Goal: Task Accomplishment & Management: Manage account settings

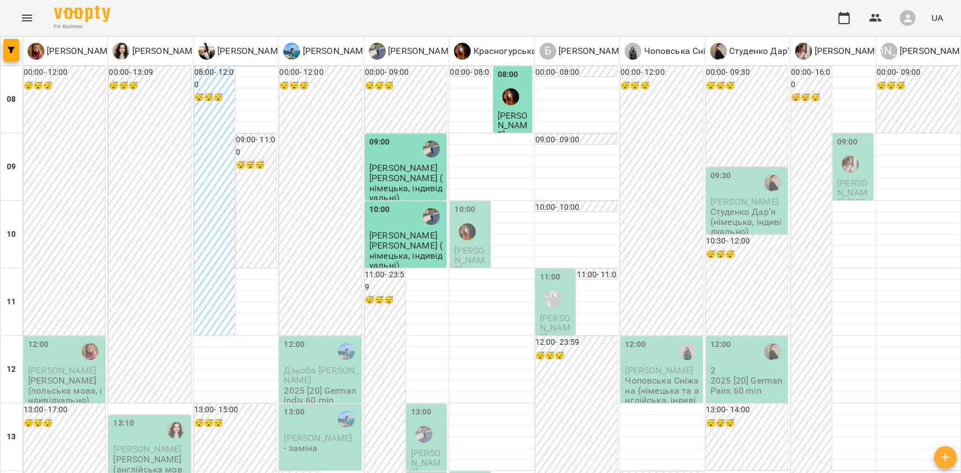
scroll to position [525, 0]
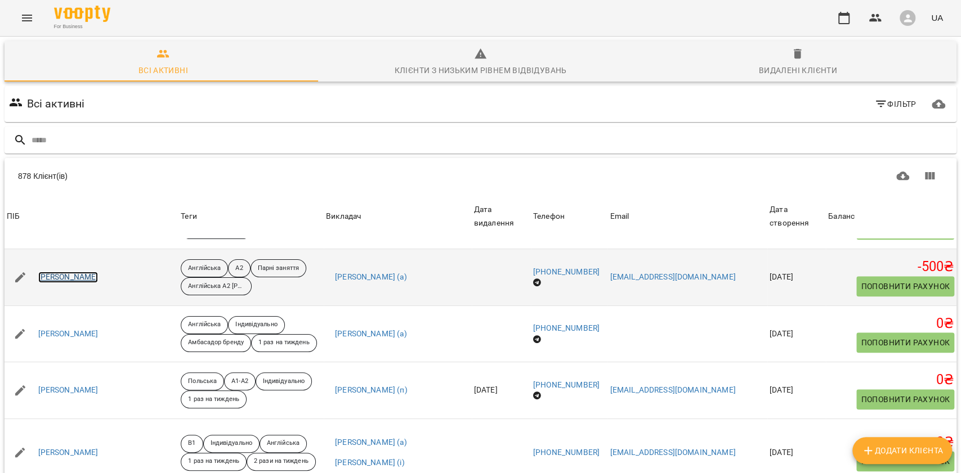
scroll to position [750, 0]
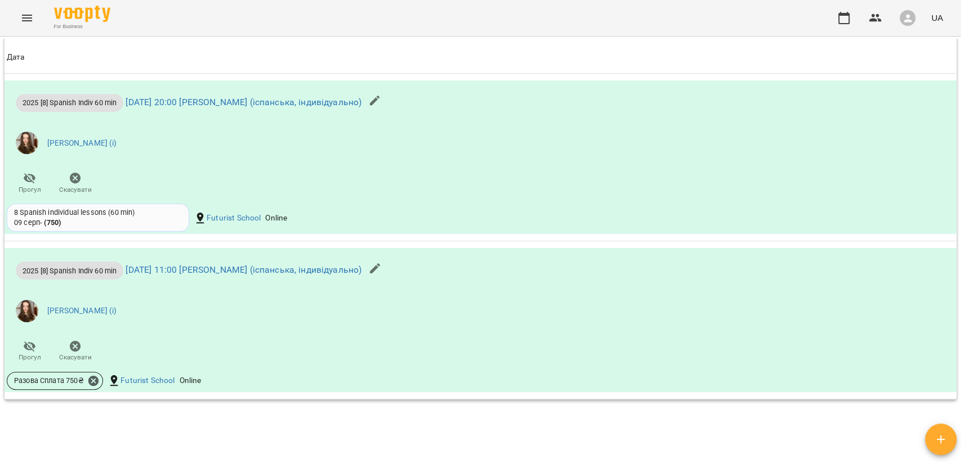
scroll to position [975, 0]
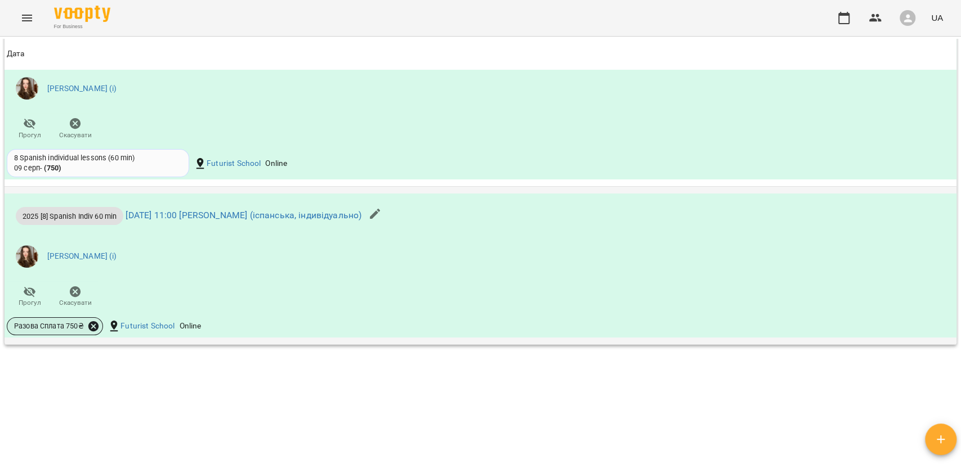
click at [92, 326] on icon at bounding box center [93, 326] width 10 height 10
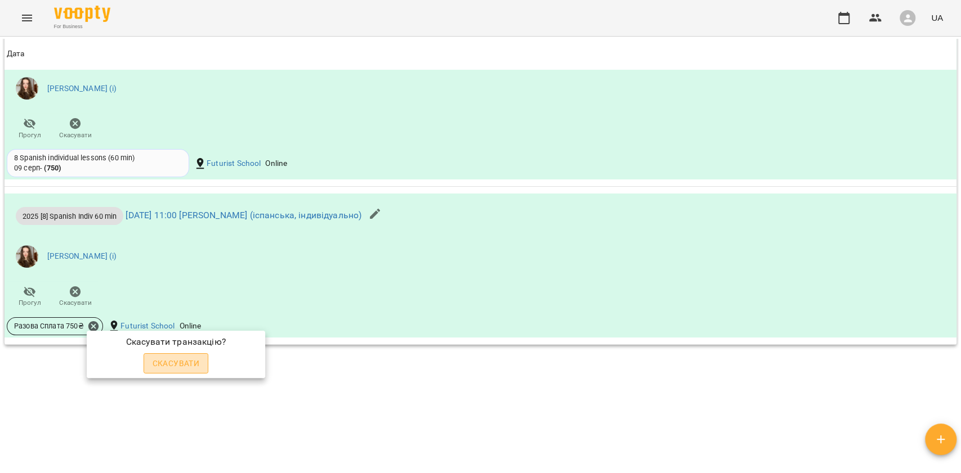
click at [183, 364] on span "Скасувати" at bounding box center [176, 364] width 47 height 14
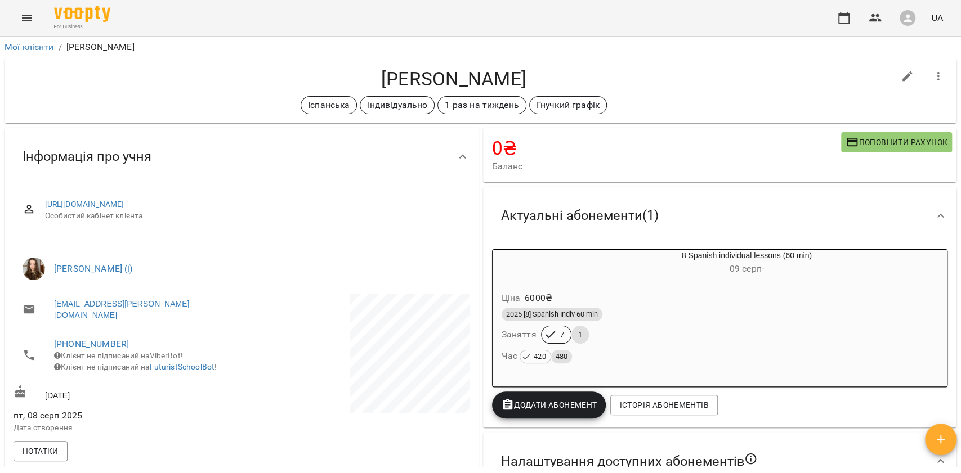
scroll to position [0, 0]
click at [556, 275] on h6 "09 серп -" at bounding box center [746, 270] width 401 height 16
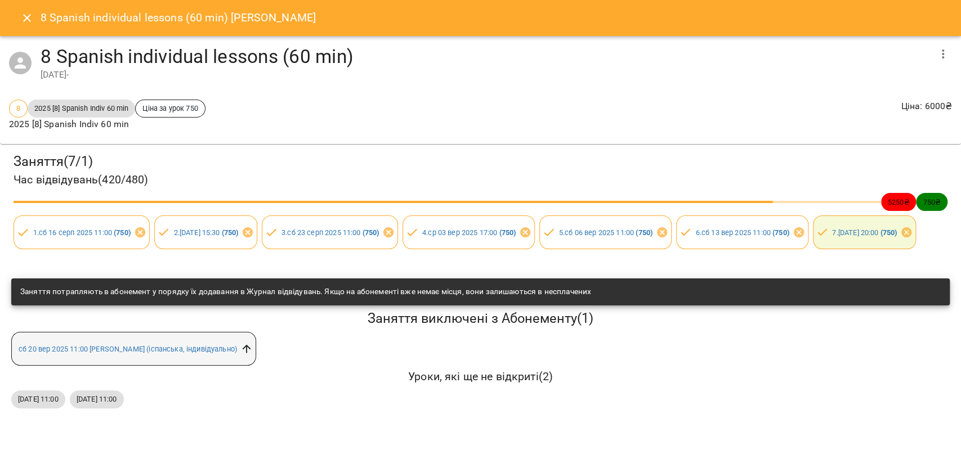
click at [250, 355] on icon at bounding box center [246, 349] width 12 height 12
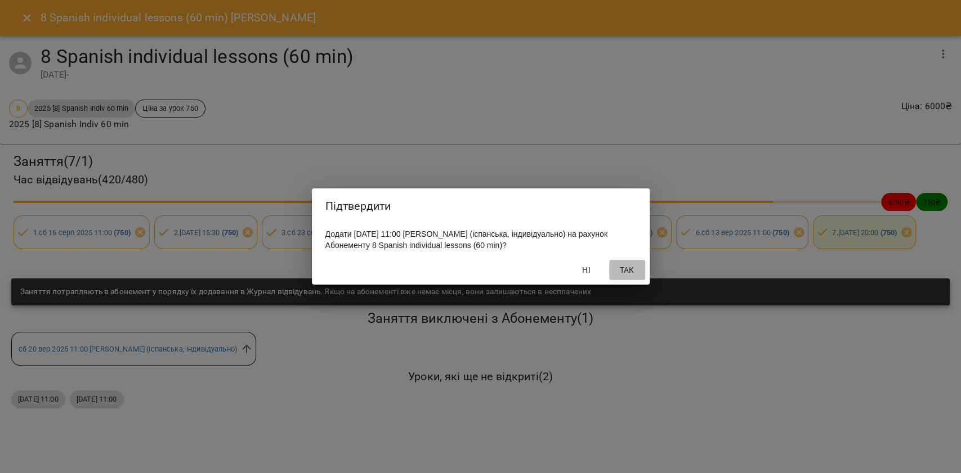
click at [629, 271] on span "Так" at bounding box center [626, 270] width 27 height 14
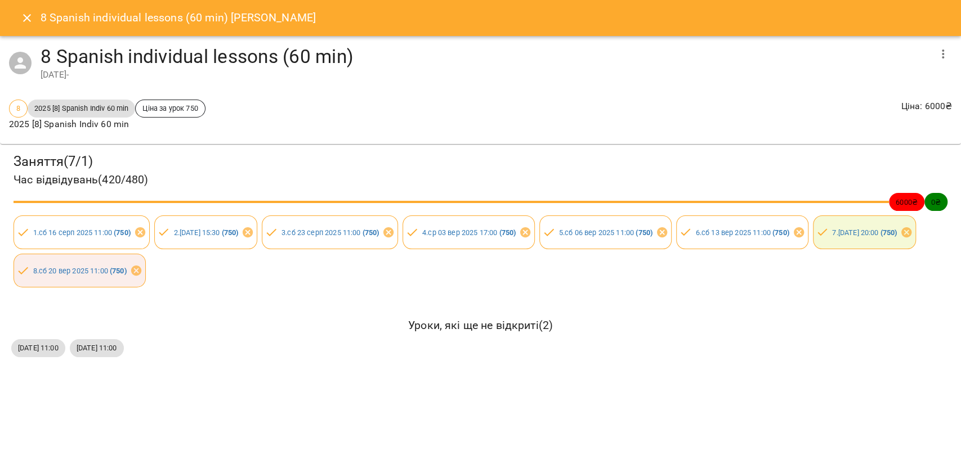
click at [24, 15] on icon "Close" at bounding box center [27, 18] width 14 height 14
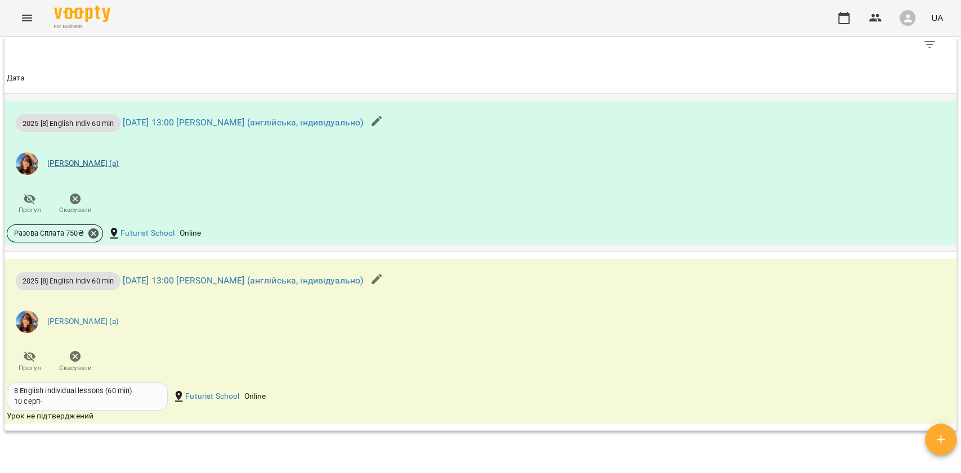
scroll to position [825, 0]
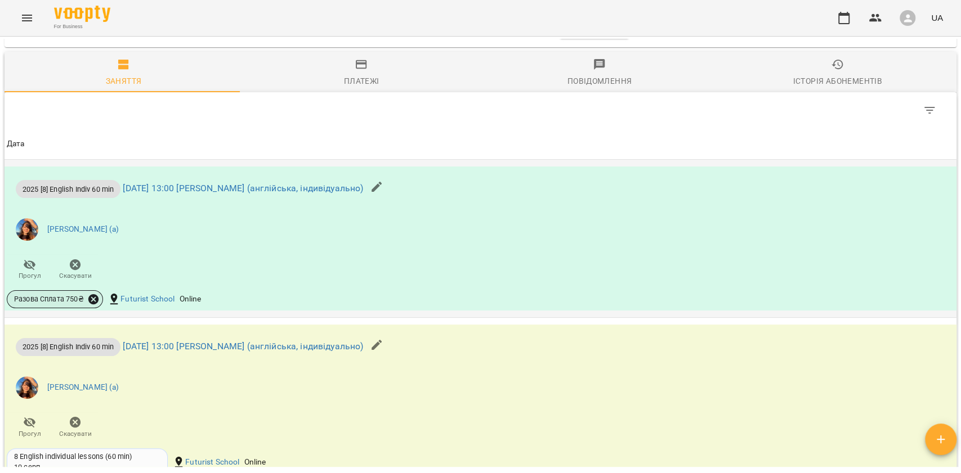
click at [94, 304] on icon at bounding box center [93, 299] width 10 height 10
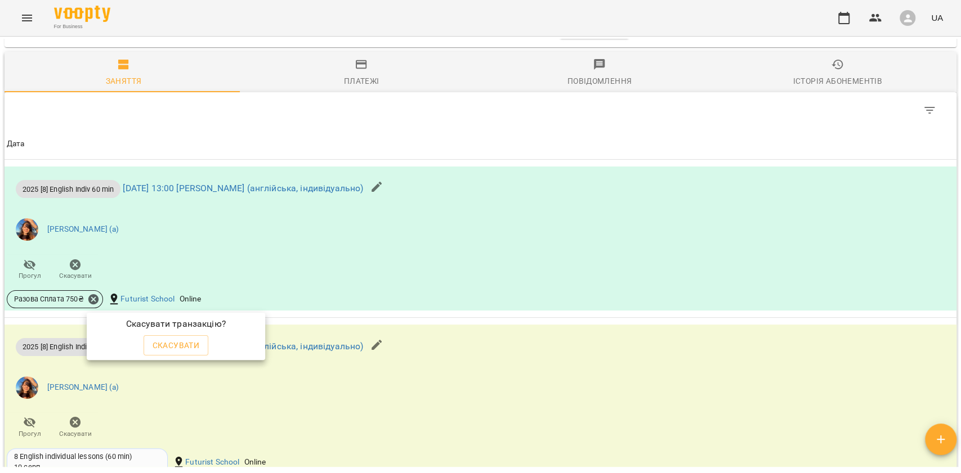
drag, startPoint x: 197, startPoint y: 340, endPoint x: 203, endPoint y: 332, distance: 10.0
click at [197, 340] on span "Скасувати" at bounding box center [176, 346] width 47 height 14
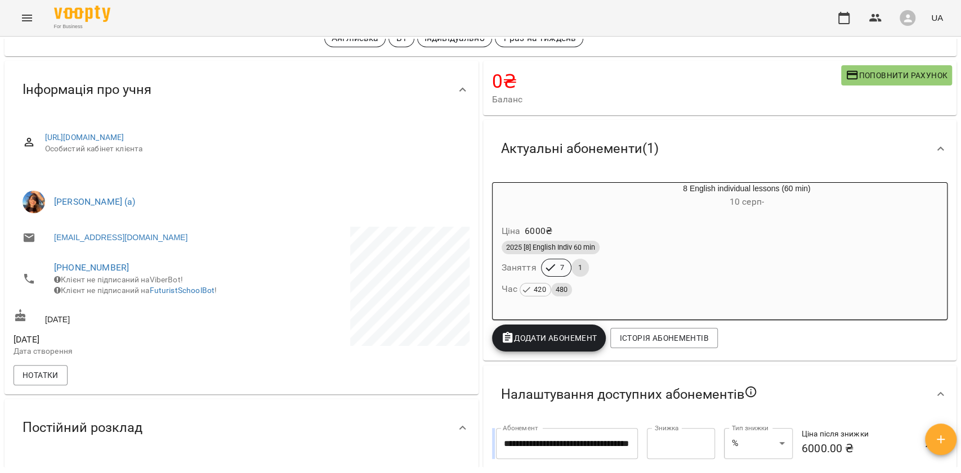
scroll to position [67, 0]
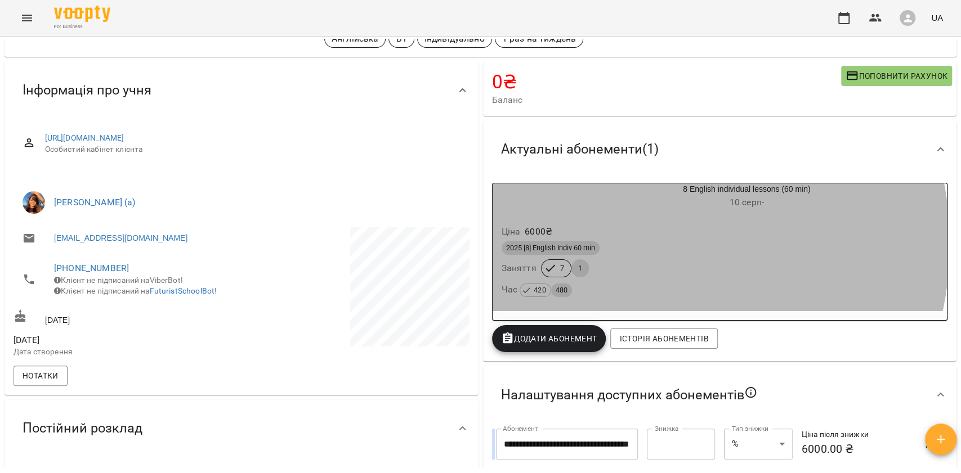
click at [626, 243] on div "2025 [8] English Indiv 60 min" at bounding box center [719, 248] width 437 height 14
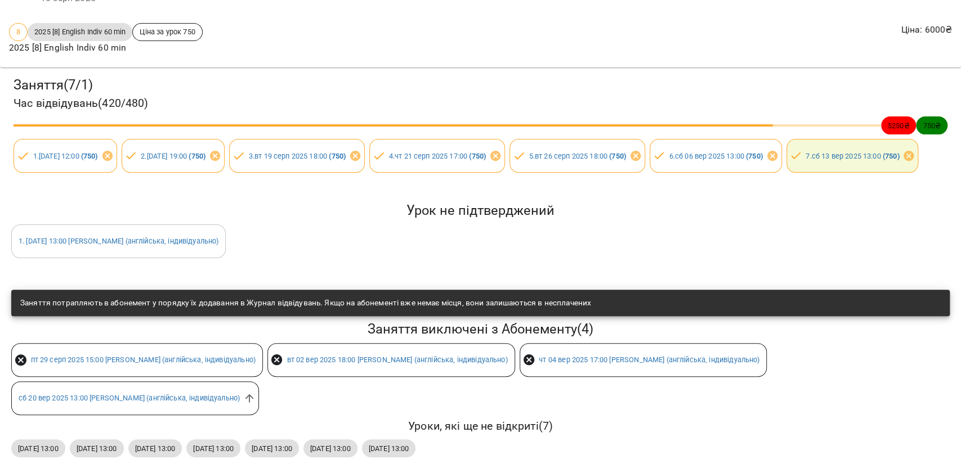
scroll to position [126, 0]
click at [256, 392] on icon at bounding box center [249, 398] width 12 height 12
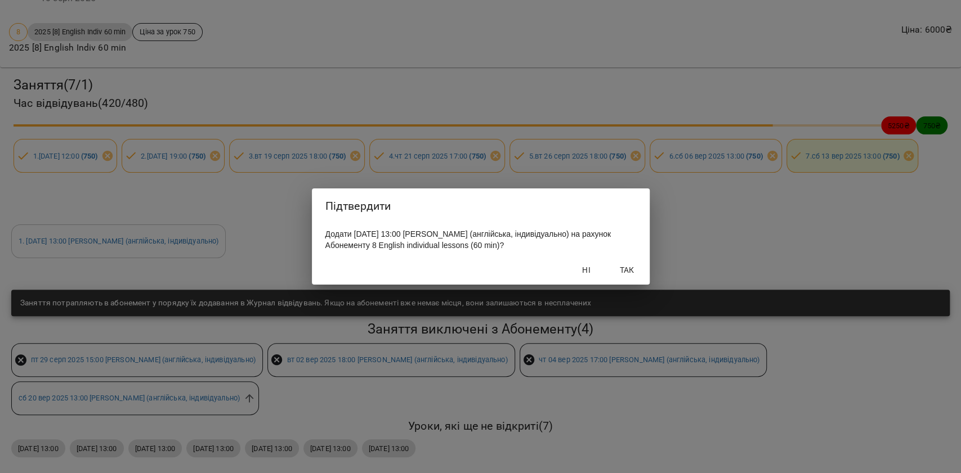
click at [614, 277] on span "Так" at bounding box center [626, 270] width 27 height 14
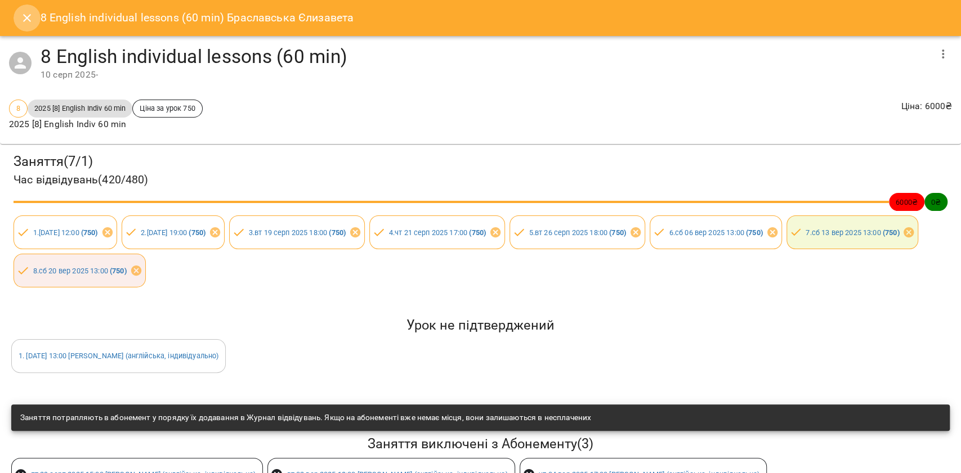
click at [24, 8] on button "Close" at bounding box center [27, 18] width 27 height 27
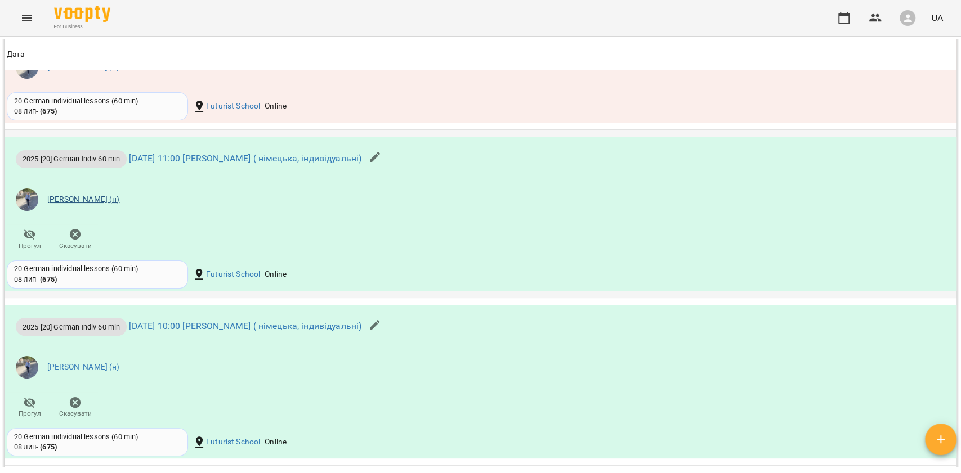
scroll to position [1275, 0]
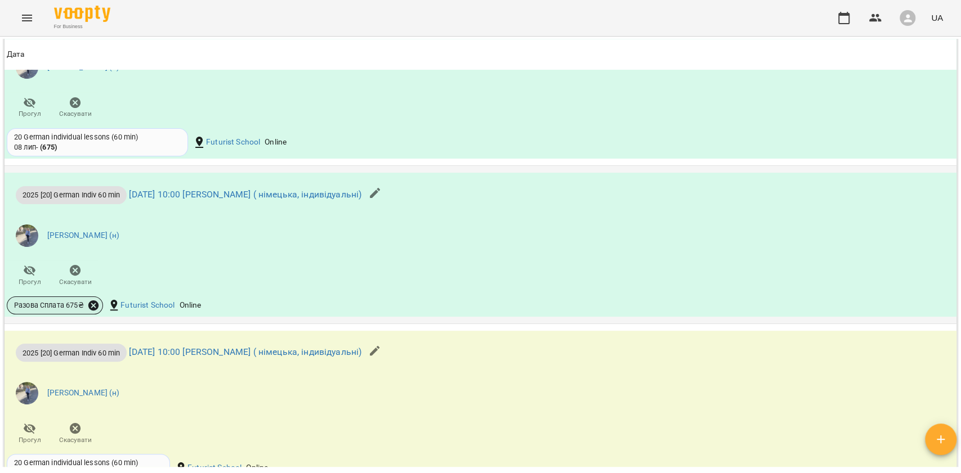
click at [91, 300] on icon at bounding box center [93, 305] width 10 height 10
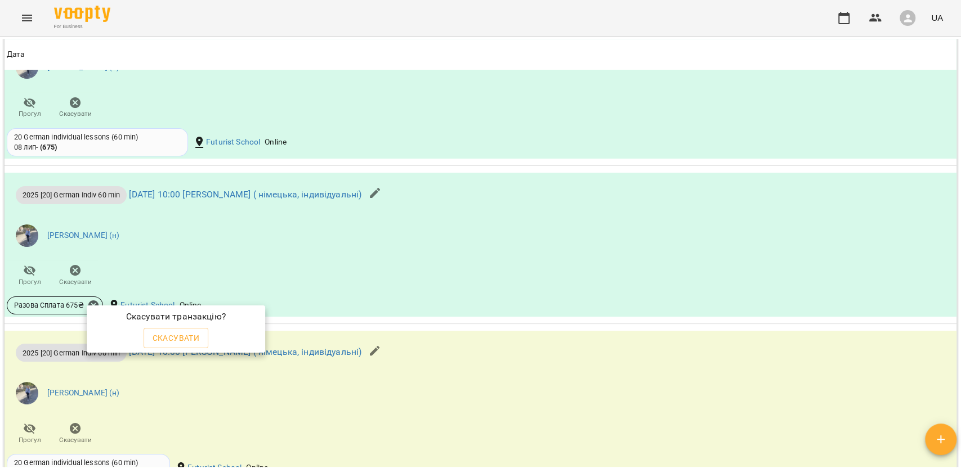
click at [163, 327] on div "Скасувати" at bounding box center [176, 338] width 70 height 25
click at [167, 333] on span "Скасувати" at bounding box center [176, 338] width 47 height 14
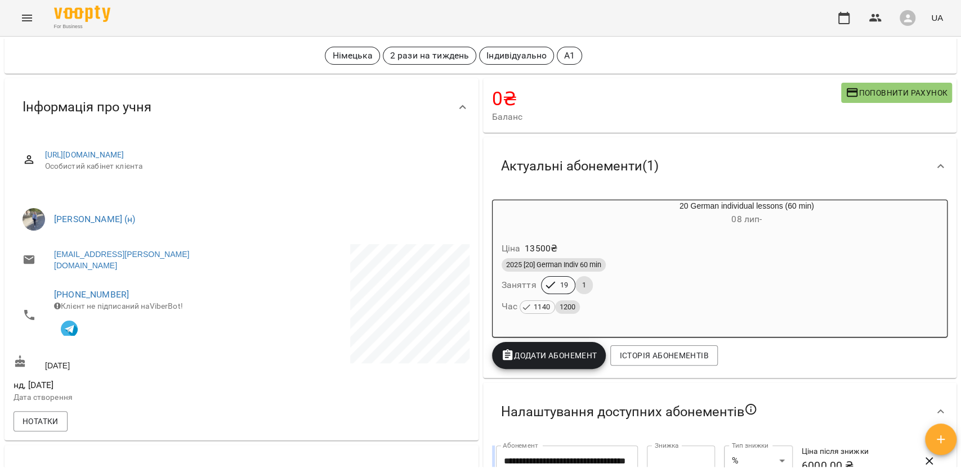
scroll to position [0, 0]
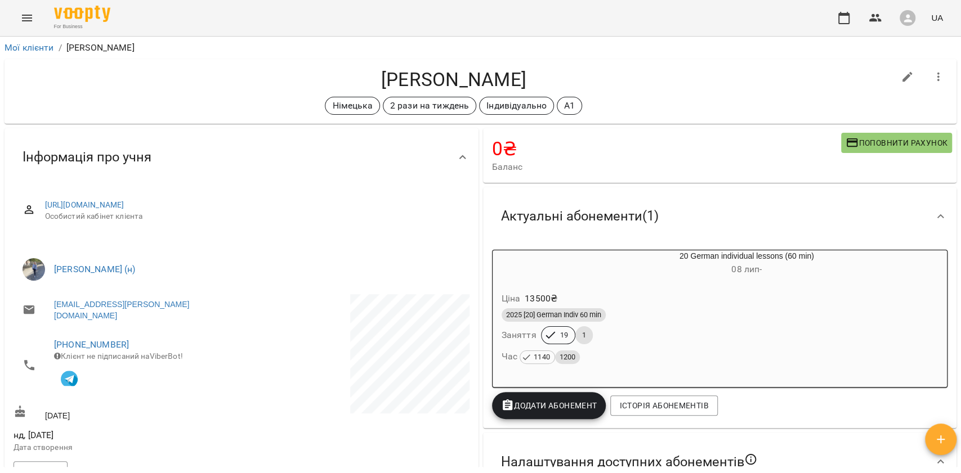
click at [616, 307] on div "2025 [20] German Indiv 60 min" at bounding box center [719, 315] width 441 height 18
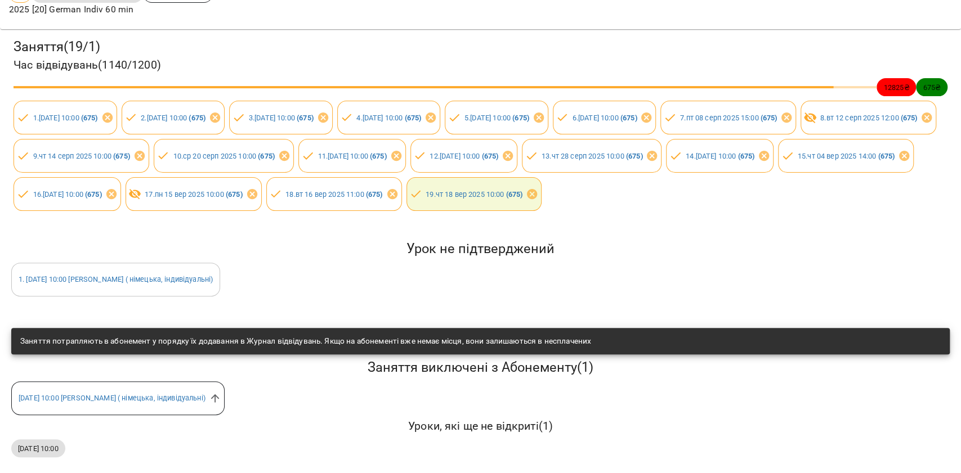
scroll to position [164, 0]
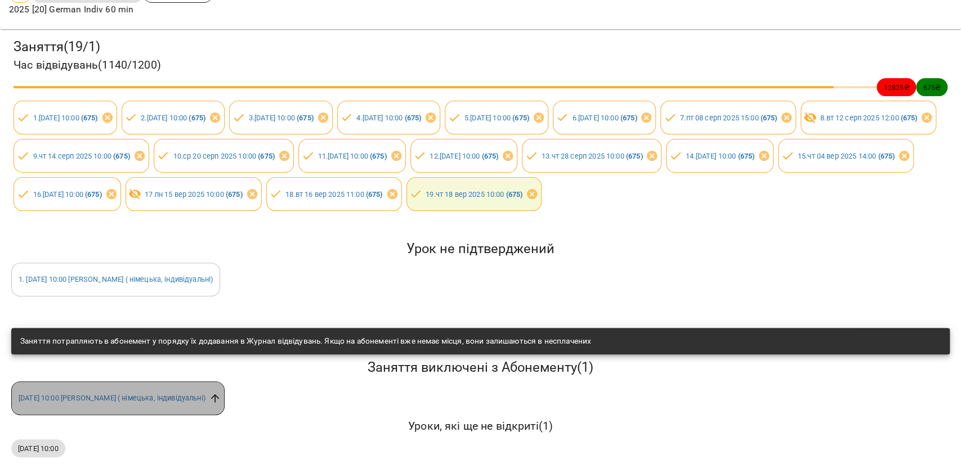
click at [221, 392] on icon at bounding box center [215, 398] width 12 height 12
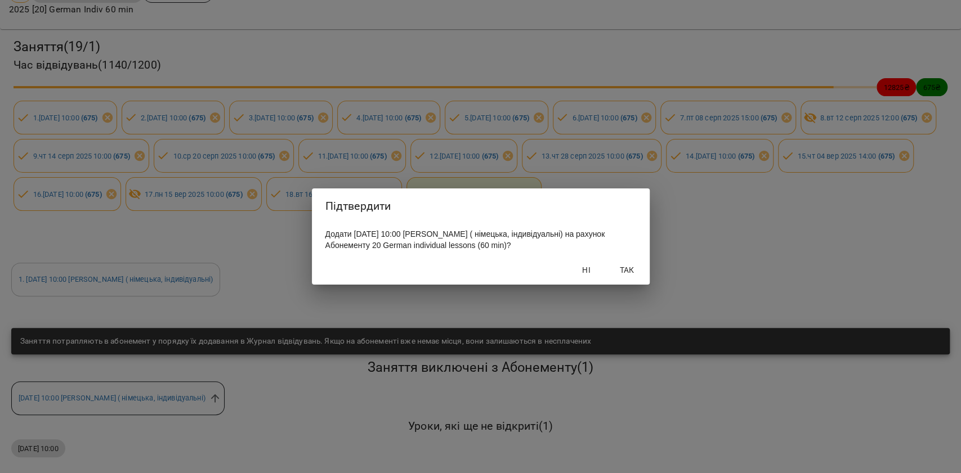
click at [643, 274] on button "Так" at bounding box center [627, 270] width 36 height 20
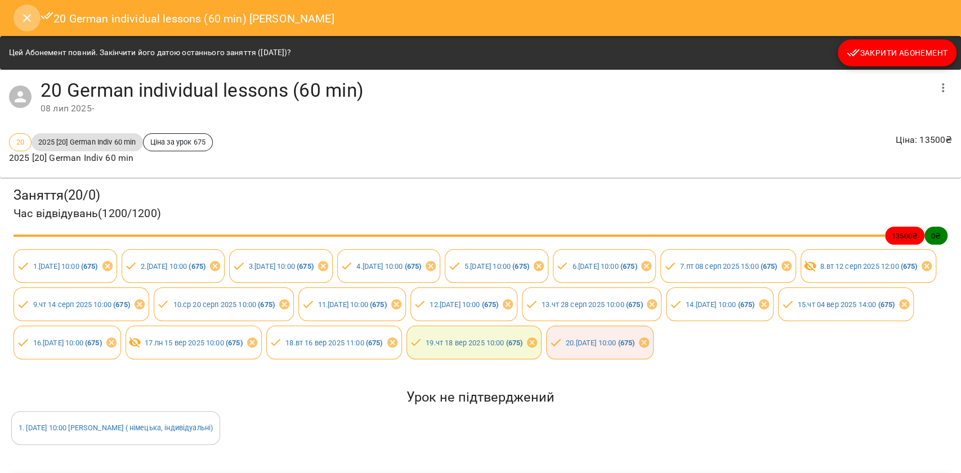
click at [30, 23] on icon "Close" at bounding box center [27, 18] width 14 height 14
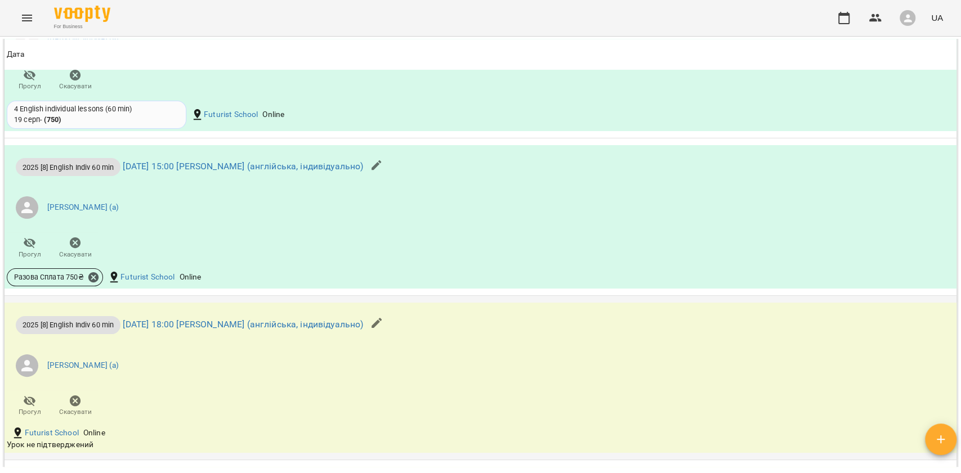
scroll to position [1200, 0]
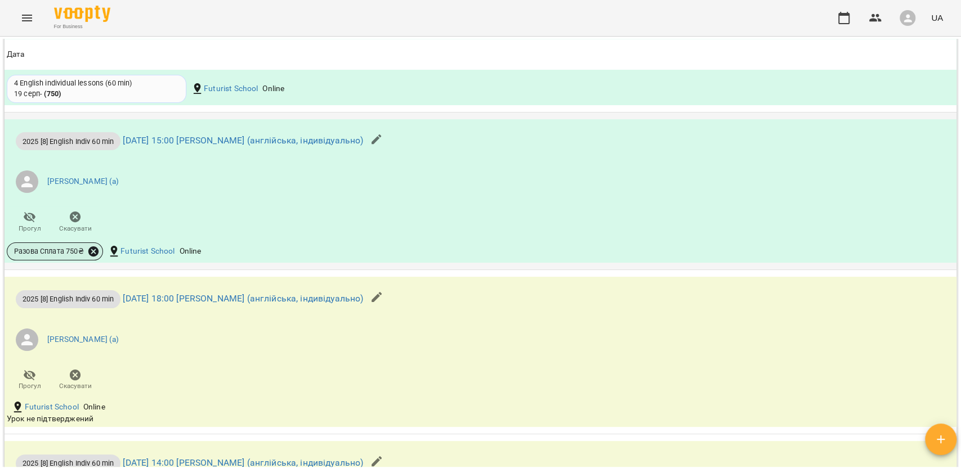
click at [90, 256] on icon at bounding box center [93, 252] width 10 height 10
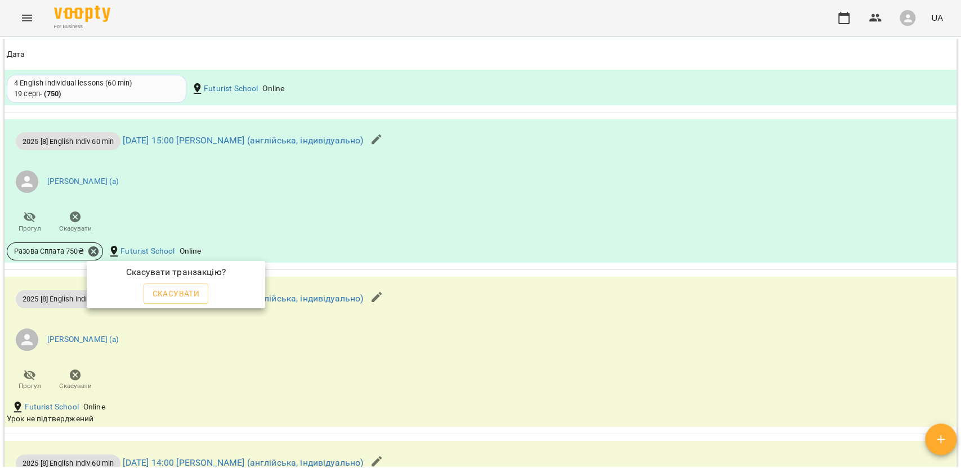
click at [191, 287] on span "Скасувати" at bounding box center [176, 294] width 47 height 14
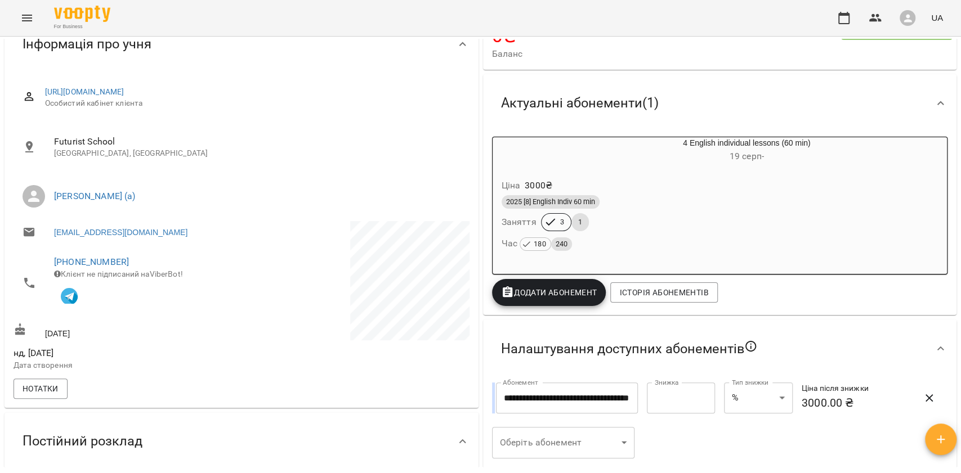
scroll to position [111, 0]
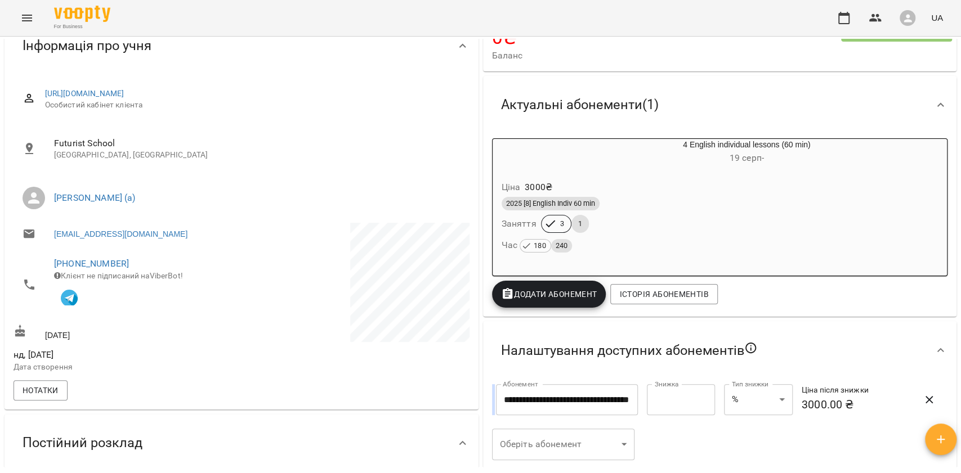
click at [703, 174] on div "Ціна 3000 ₴ 2025 [8] English Indiv 60 min Заняття 3 1 Час 180 240" at bounding box center [719, 219] width 455 height 96
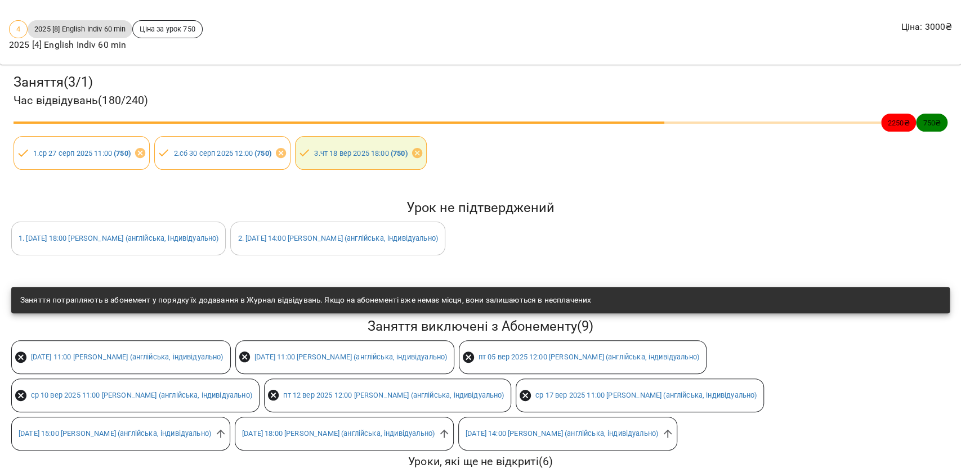
scroll to position [126, 0]
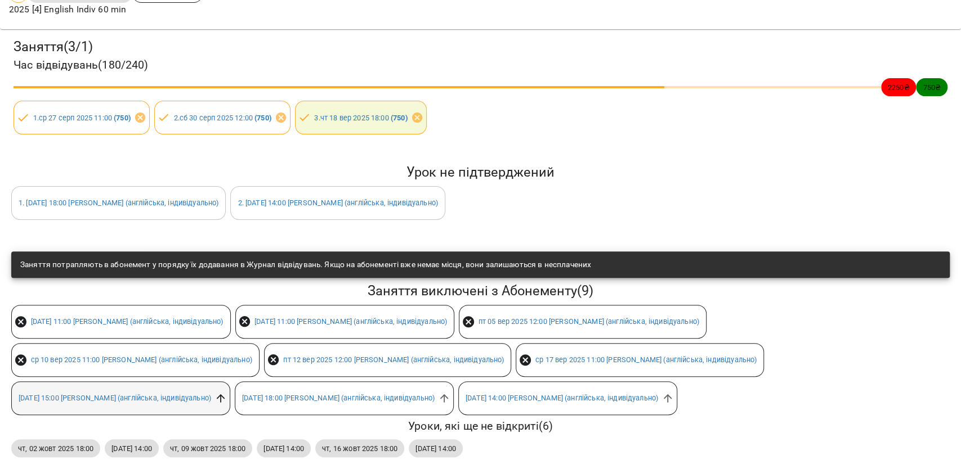
click at [225, 394] on icon at bounding box center [221, 398] width 8 height 8
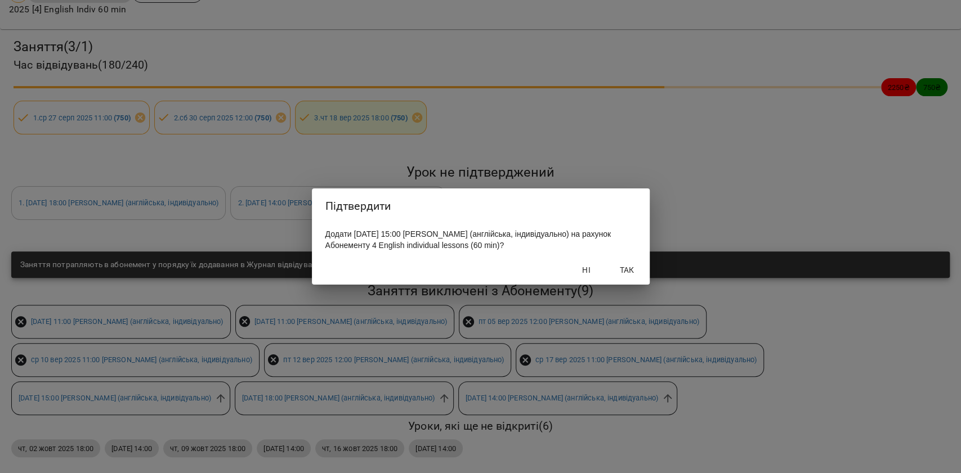
click at [603, 276] on button "Ні" at bounding box center [586, 270] width 36 height 20
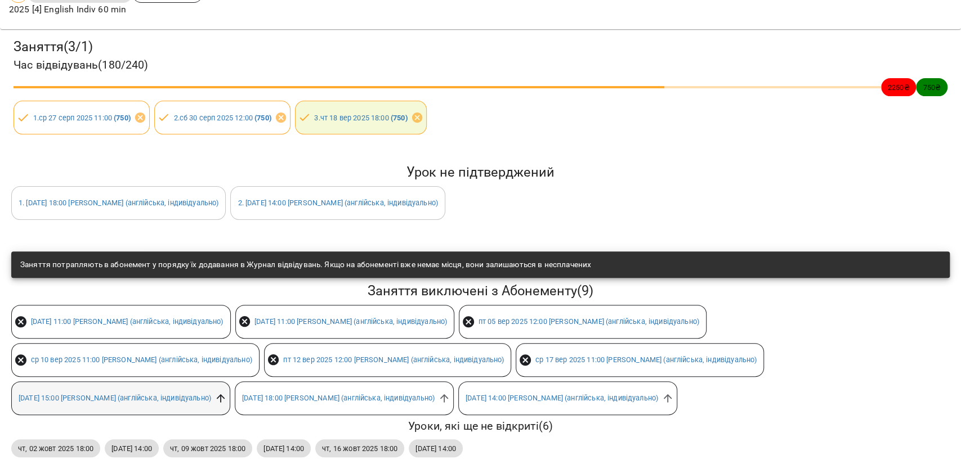
click at [227, 392] on icon at bounding box center [220, 398] width 12 height 12
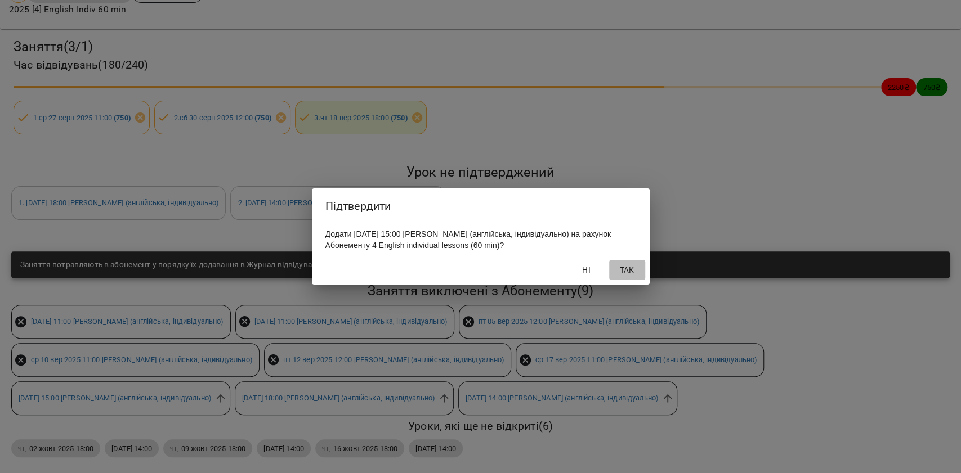
click at [623, 272] on span "Так" at bounding box center [626, 270] width 27 height 14
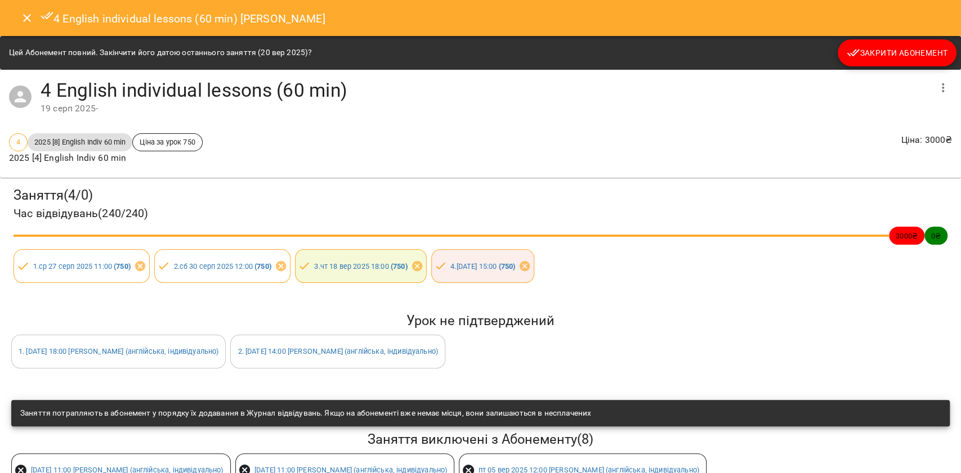
click at [14, 15] on button "Close" at bounding box center [27, 18] width 27 height 27
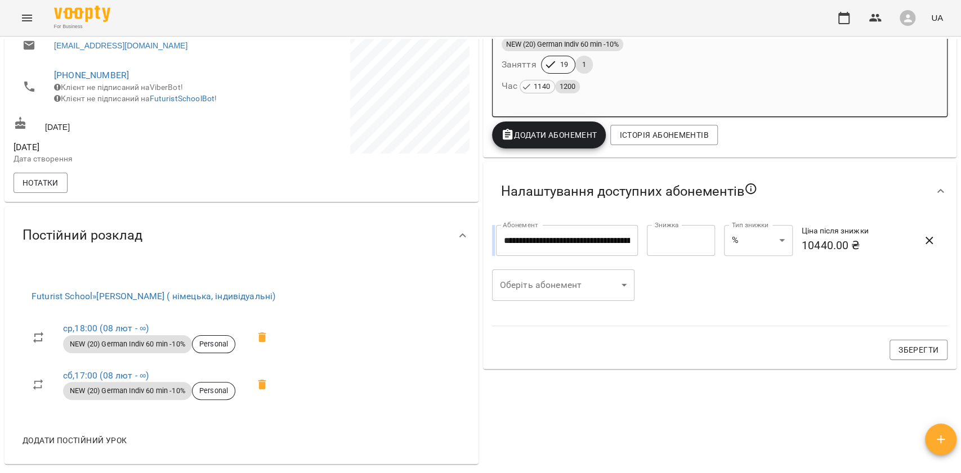
scroll to position [0, 60]
drag, startPoint x: 553, startPoint y: 243, endPoint x: 655, endPoint y: 245, distance: 101.9
click at [654, 245] on div "**********" at bounding box center [719, 241] width 465 height 41
click at [922, 242] on icon "button" at bounding box center [929, 241] width 14 height 14
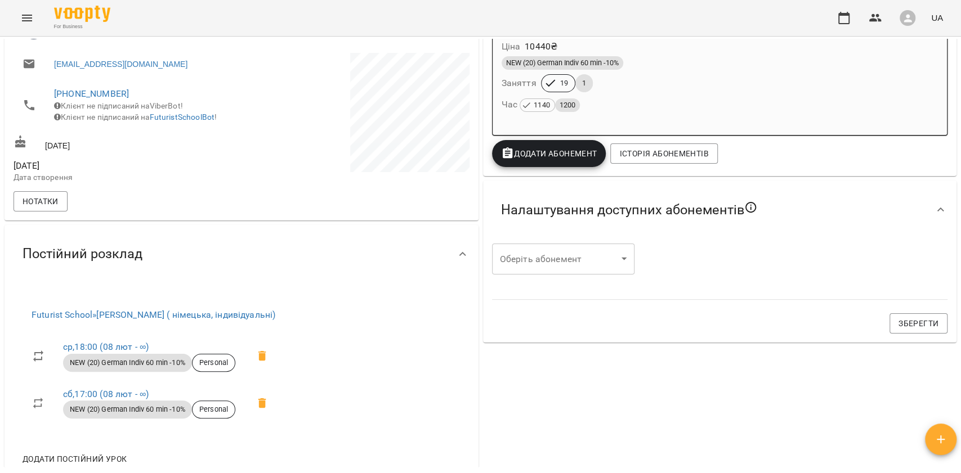
scroll to position [300, 0]
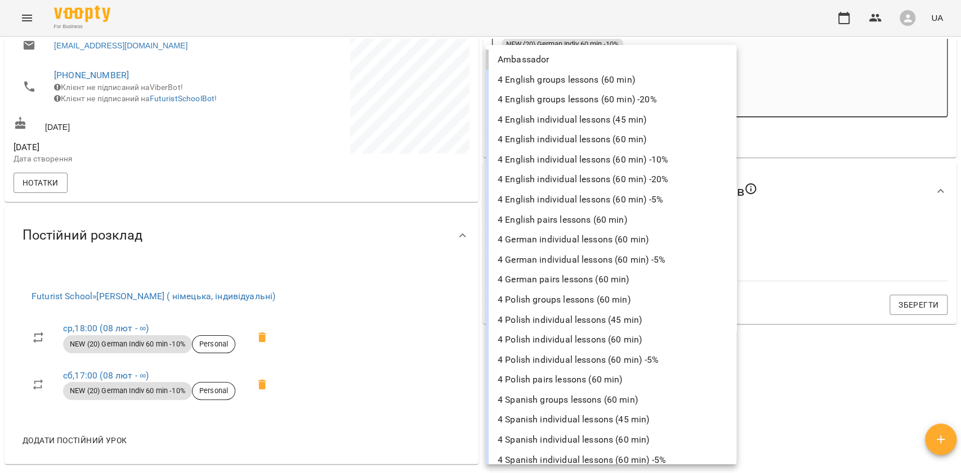
click at [607, 229] on body "For Business UA Мої клієнти / Хромих Альона Хромих Альона Німецька A1 Індивідуа…" at bounding box center [480, 255] width 961 height 510
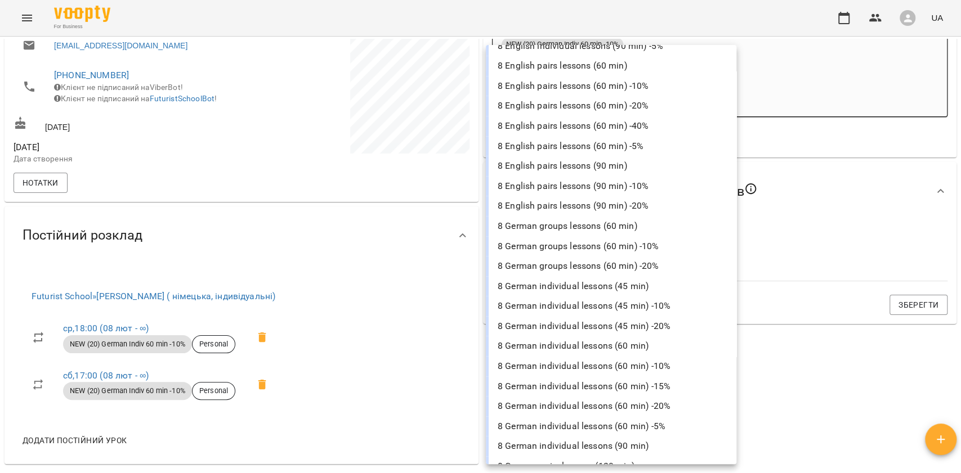
scroll to position [975, 0]
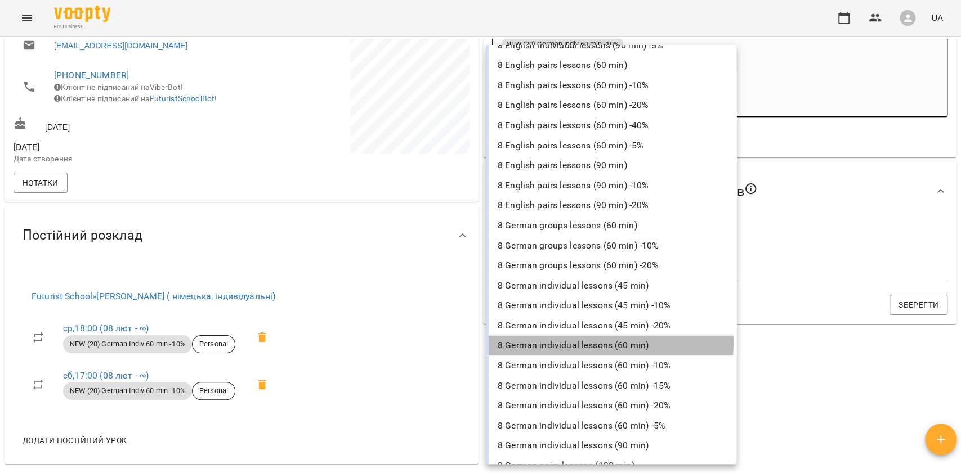
click at [582, 342] on li "8 German individual lessons (60 min)" at bounding box center [611, 345] width 250 height 20
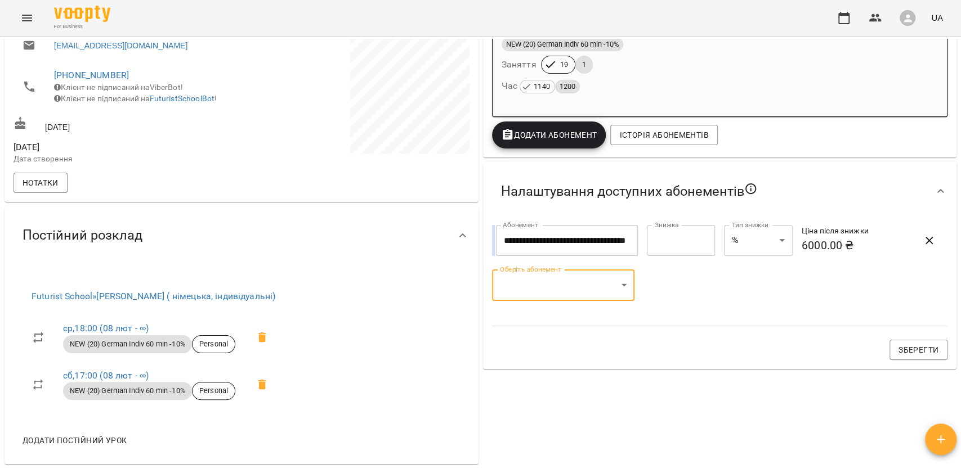
click at [532, 288] on body "**********" at bounding box center [480, 255] width 961 height 510
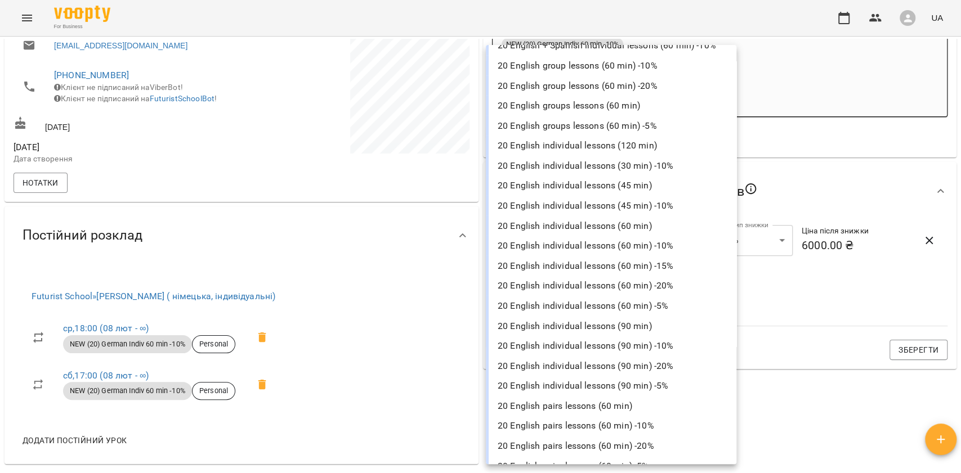
scroll to position [2851, 0]
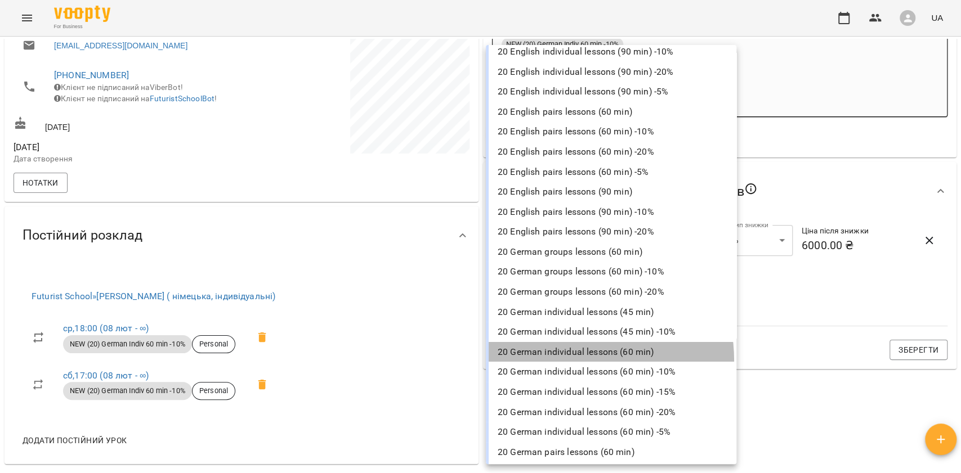
click at [563, 359] on li "20 German individual lessons (60 min)" at bounding box center [611, 352] width 250 height 20
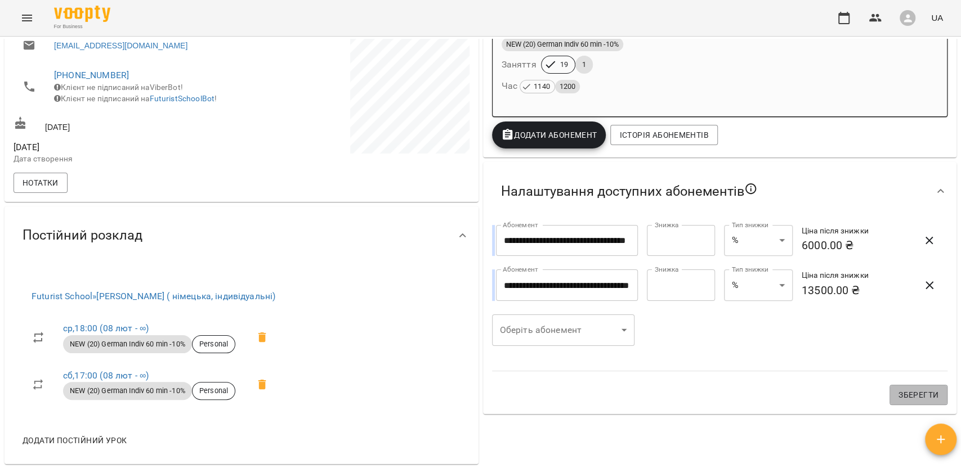
drag, startPoint x: 928, startPoint y: 398, endPoint x: 915, endPoint y: 395, distance: 12.8
click at [927, 398] on button "Зберегти" at bounding box center [918, 395] width 58 height 20
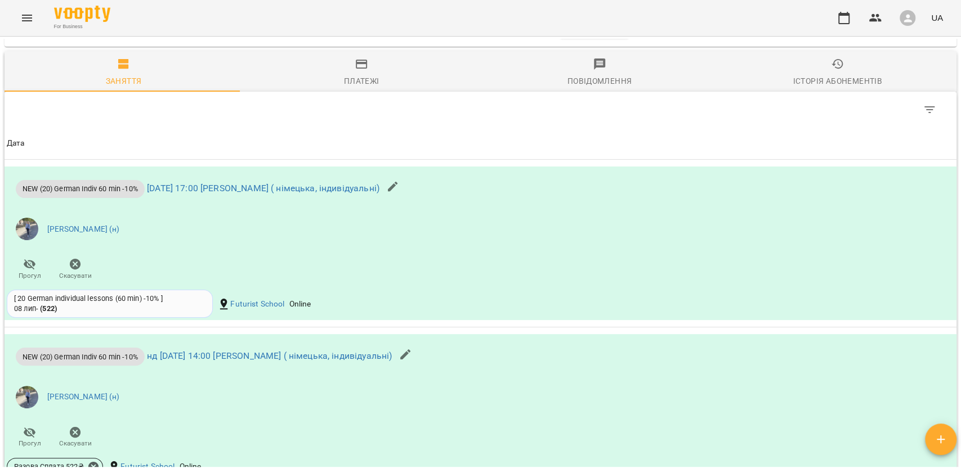
click at [357, 71] on icon "button" at bounding box center [362, 64] width 14 height 14
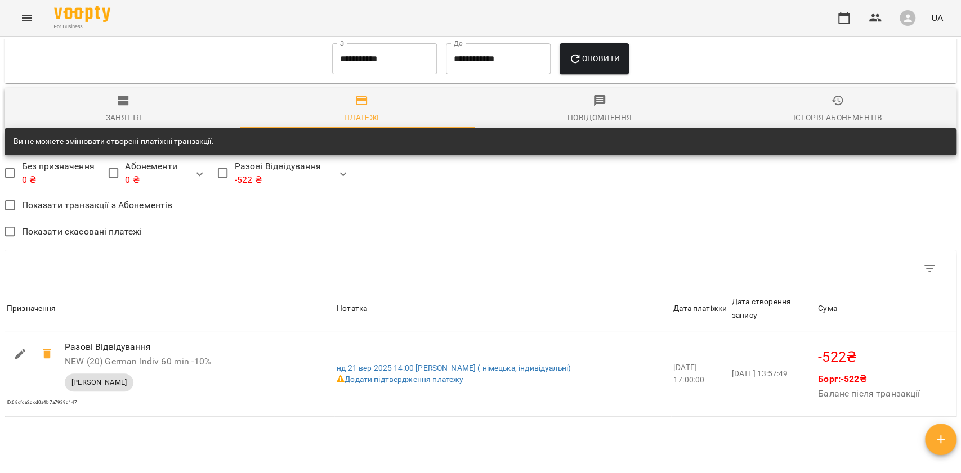
scroll to position [733, 0]
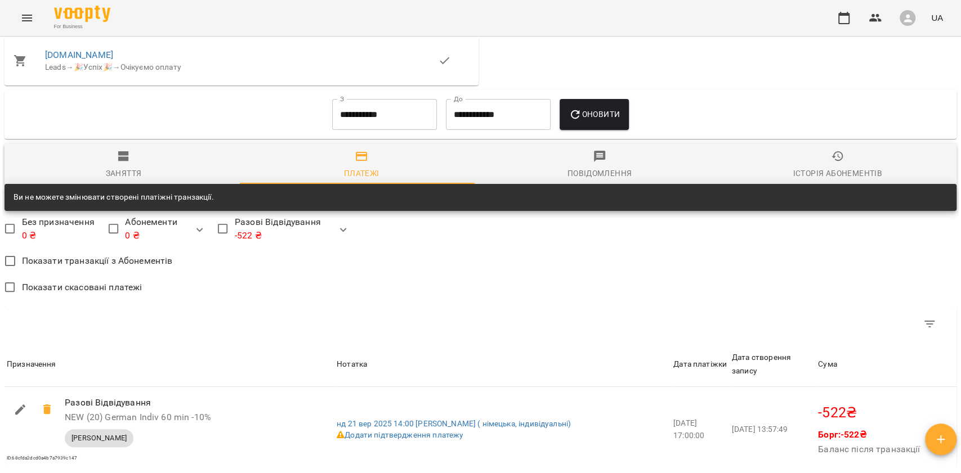
click at [356, 131] on input "**********" at bounding box center [384, 115] width 105 height 32
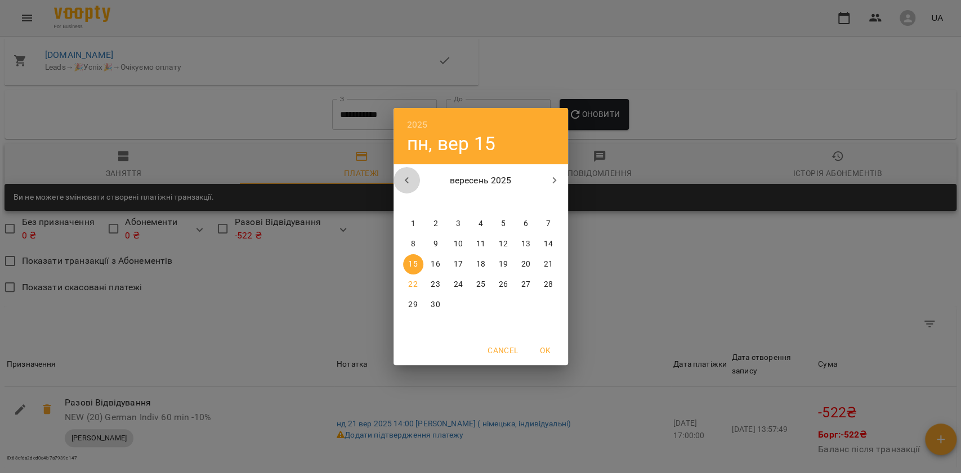
click at [410, 178] on icon "button" at bounding box center [407, 181] width 14 height 14
click at [408, 178] on icon "button" at bounding box center [407, 181] width 14 height 14
drag, startPoint x: 437, startPoint y: 230, endPoint x: 507, endPoint y: 200, distance: 76.4
click at [437, 229] on p "1" at bounding box center [435, 223] width 5 height 11
type input "**********"
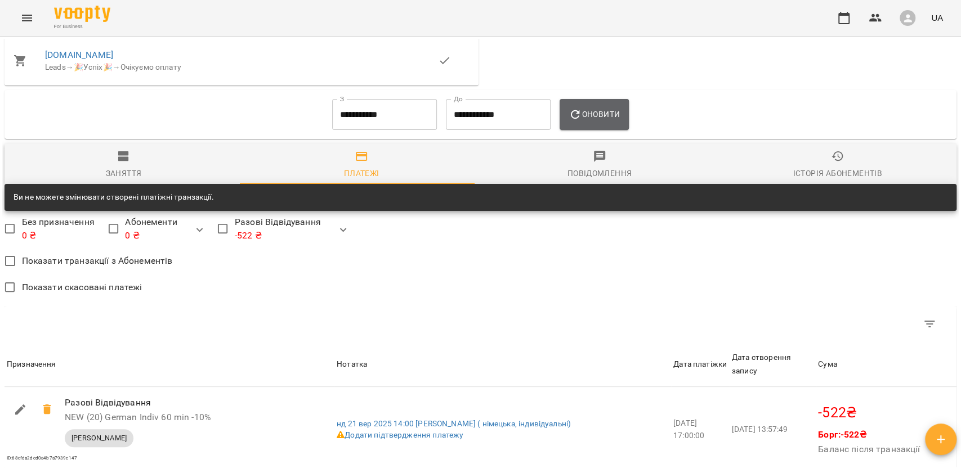
click at [607, 129] on button "Оновити" at bounding box center [593, 115] width 69 height 32
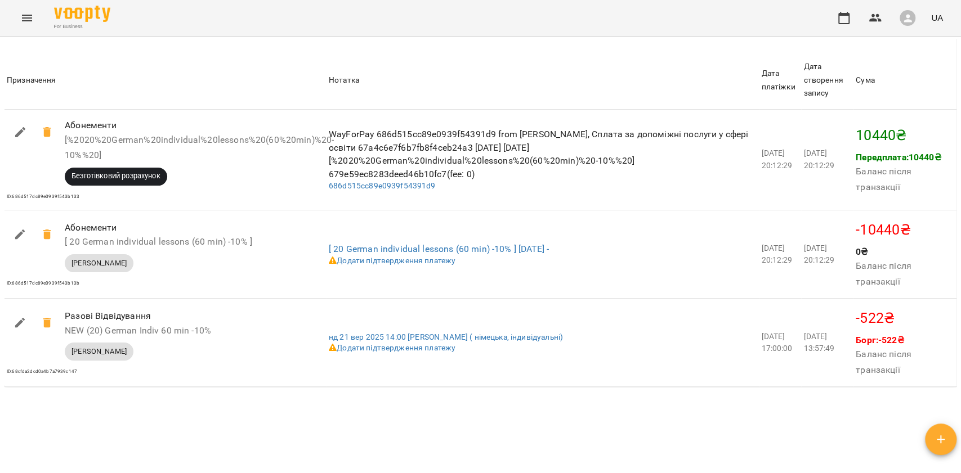
scroll to position [1033, 0]
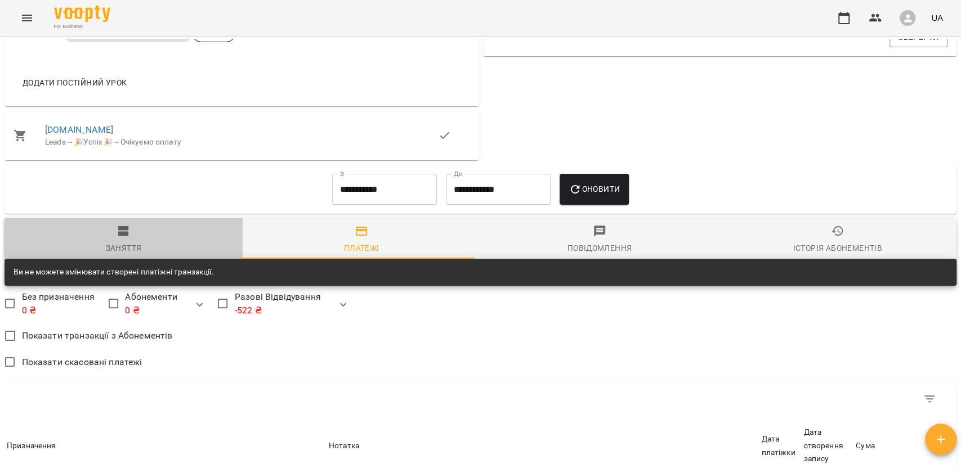
click at [127, 248] on span "Заняття" at bounding box center [123, 240] width 225 height 30
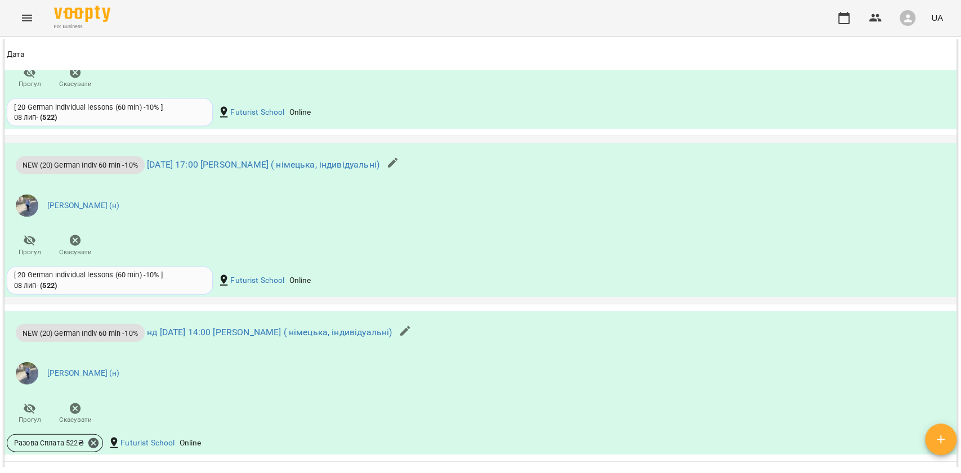
scroll to position [4579, 0]
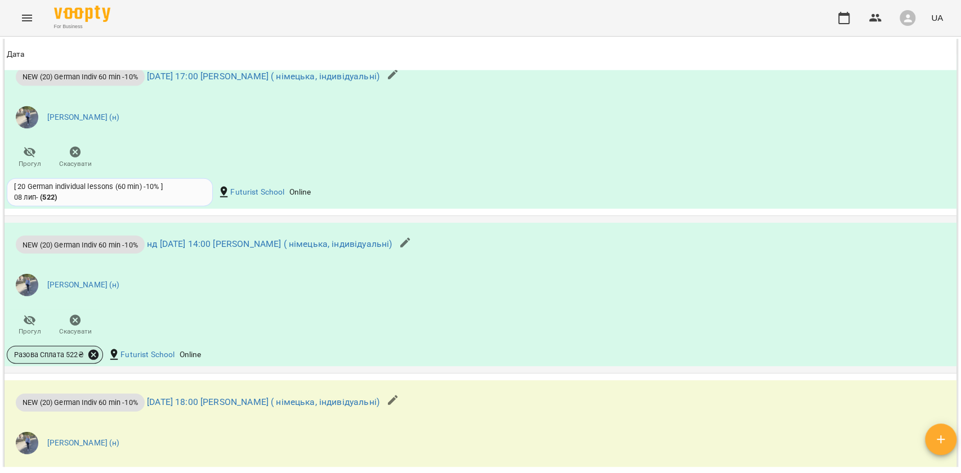
click at [92, 352] on icon at bounding box center [93, 355] width 12 height 12
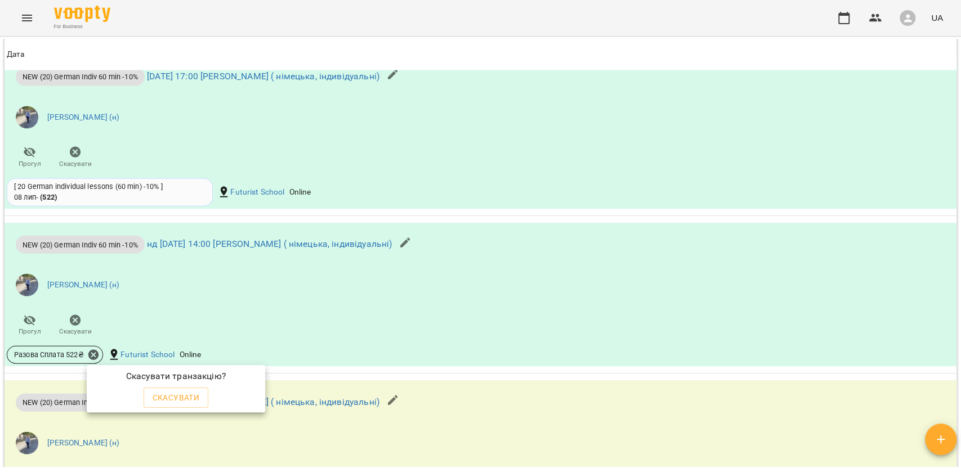
click at [176, 386] on div "Скасувати" at bounding box center [176, 398] width 70 height 25
click at [178, 393] on span "Скасувати" at bounding box center [176, 398] width 47 height 14
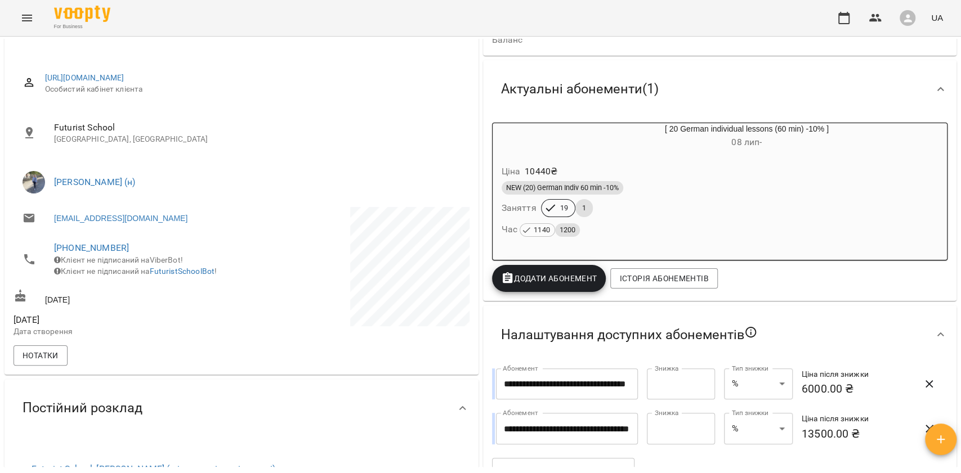
scroll to position [0, 0]
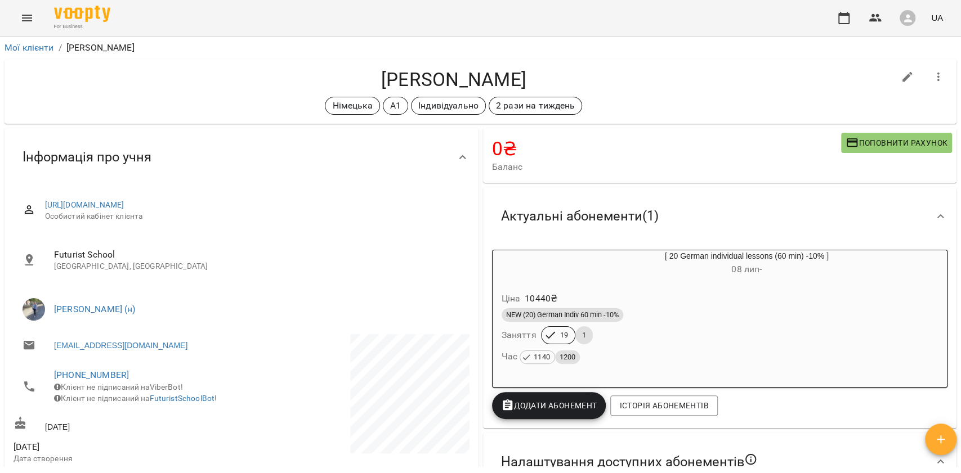
click at [713, 265] on h6 "08 лип -" at bounding box center [746, 270] width 401 height 16
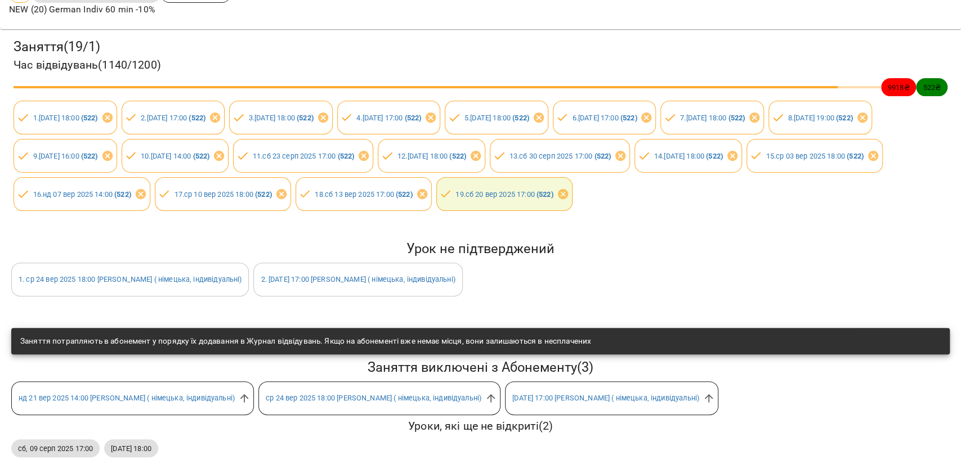
scroll to position [150, 0]
click at [254, 394] on div "нд 21 вер 2025 14:00 Мірошніченко Вікторія ( німецька, індивідуальні)" at bounding box center [132, 399] width 243 height 34
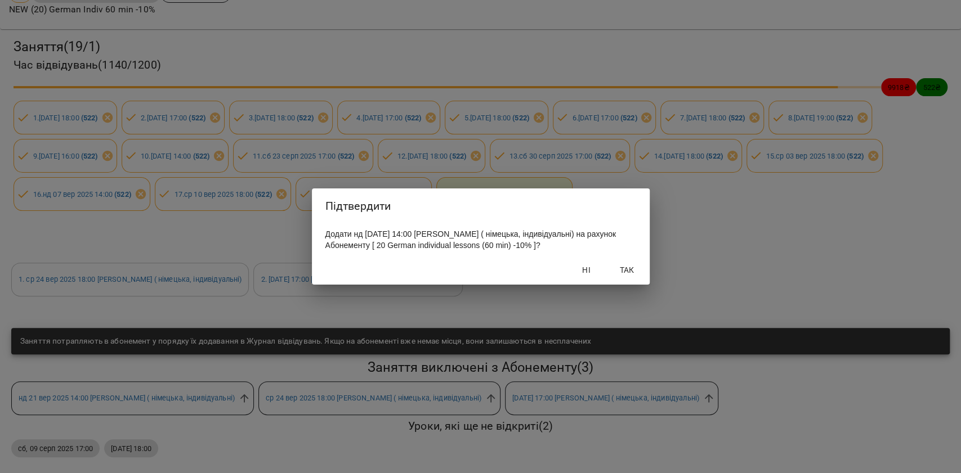
click at [624, 277] on span "Так" at bounding box center [626, 270] width 27 height 14
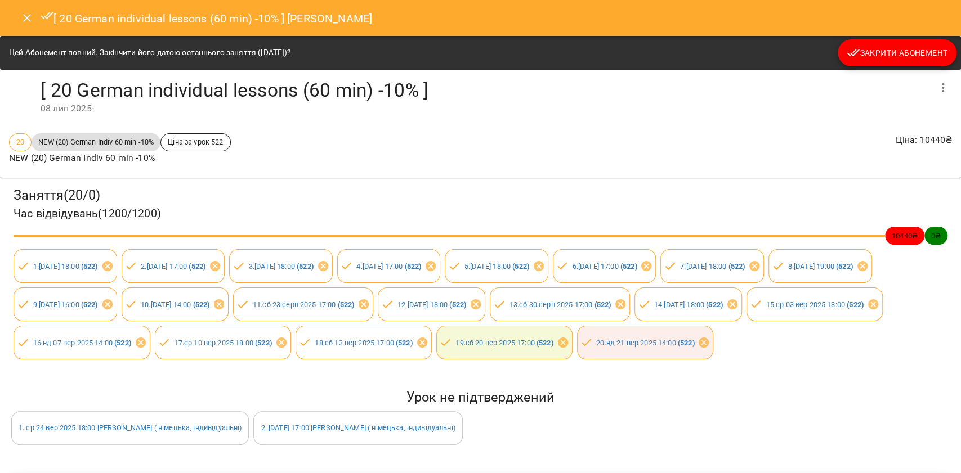
click at [17, 12] on button "Close" at bounding box center [27, 18] width 27 height 27
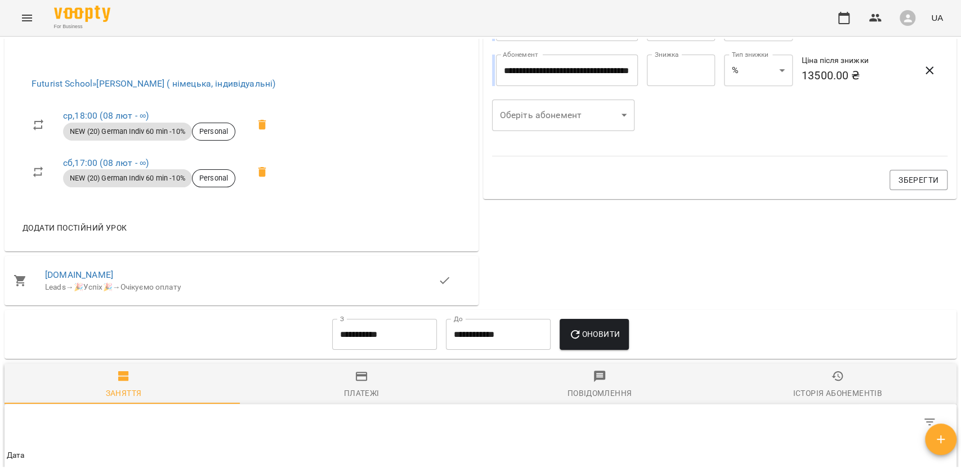
scroll to position [525, 0]
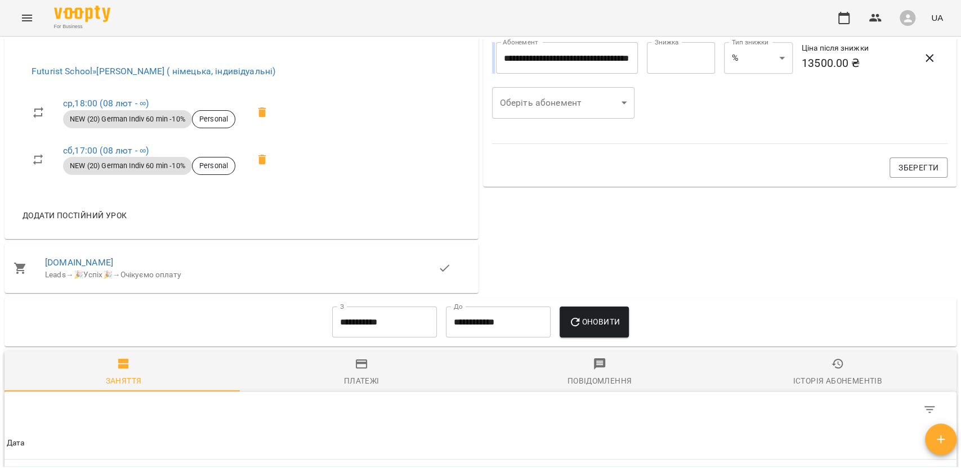
click at [102, 105] on span "ср , 18:00 (08 лют - ∞)" at bounding box center [156, 104] width 186 height 14
click at [132, 109] on link "ср , 18:00 (08 лют - ∞)" at bounding box center [106, 103] width 86 height 11
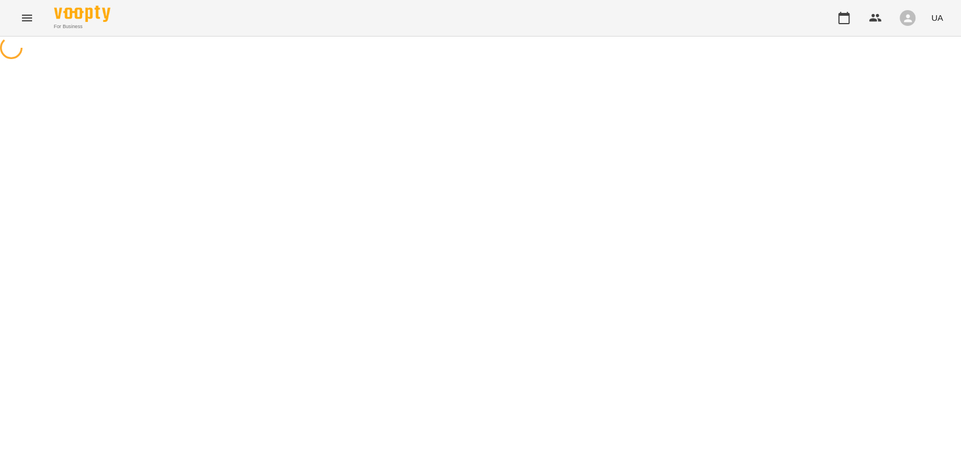
select select "*"
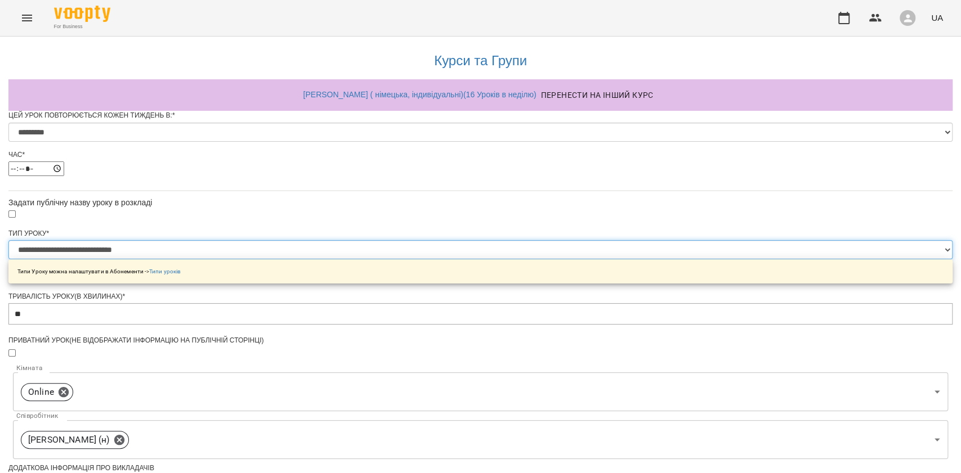
click at [413, 259] on select "**********" at bounding box center [480, 249] width 944 height 19
select select "**********"
click at [339, 259] on select "**********" at bounding box center [480, 249] width 944 height 19
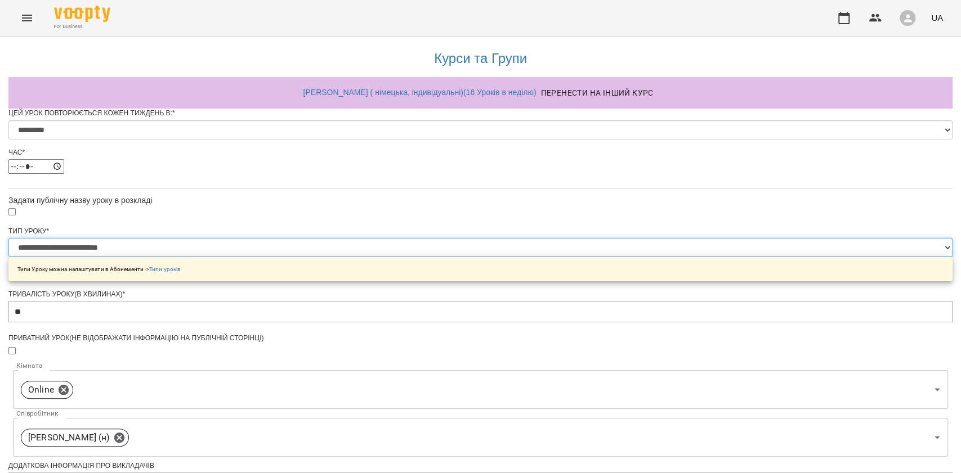
scroll to position [439, 0]
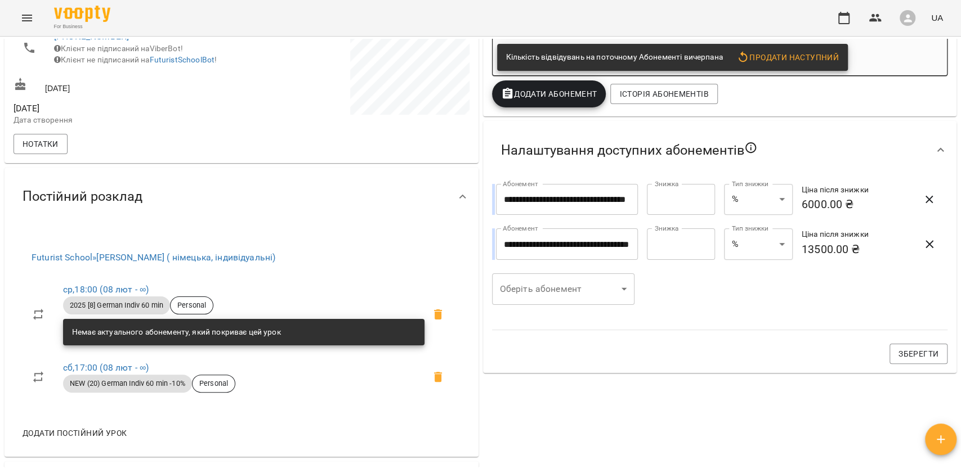
scroll to position [375, 0]
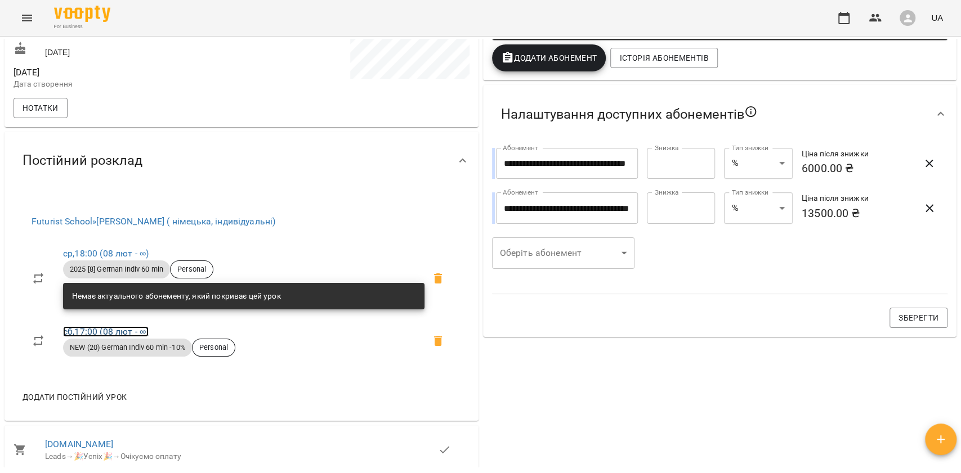
click at [132, 336] on link "сб , 17:00 (08 лют - ∞)" at bounding box center [106, 331] width 86 height 11
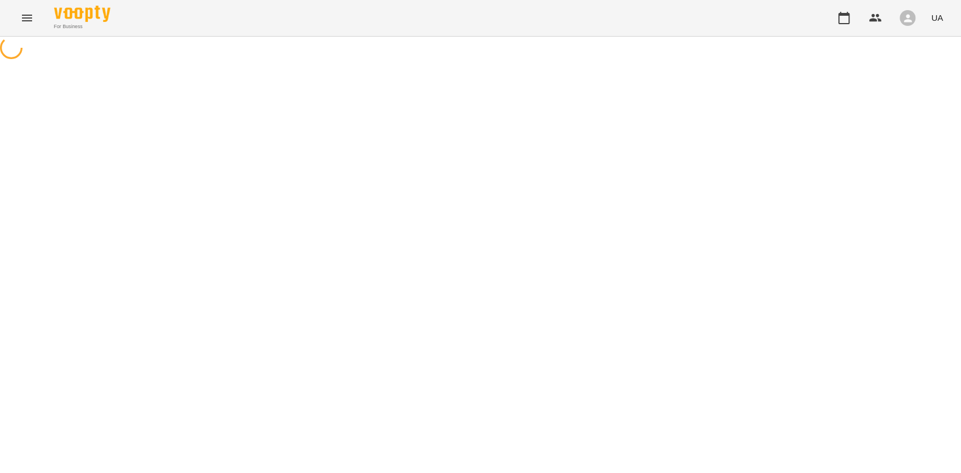
select select "*"
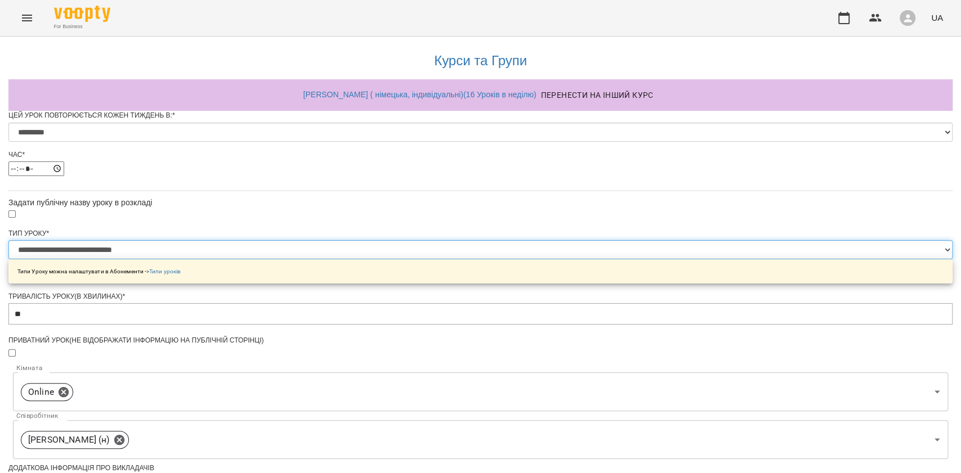
click at [422, 259] on select "**********" at bounding box center [480, 249] width 944 height 19
select select "**********"
click at [339, 259] on select "**********" at bounding box center [480, 249] width 944 height 19
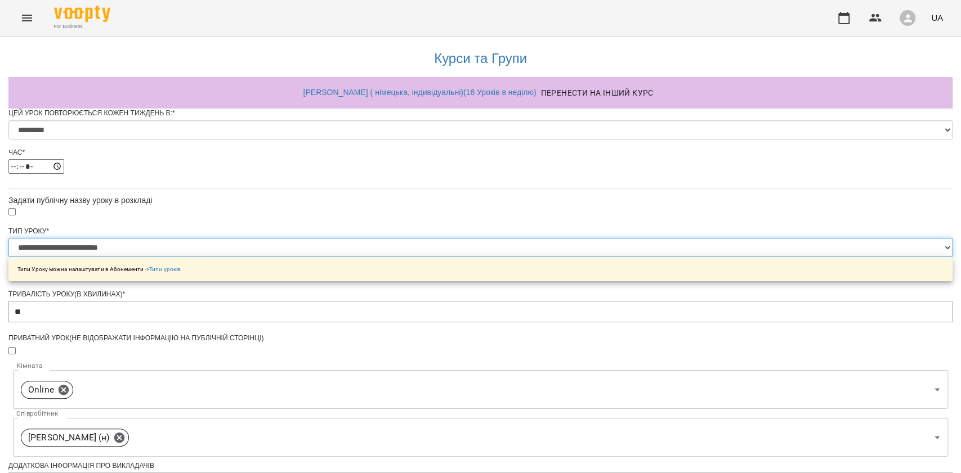
scroll to position [439, 0]
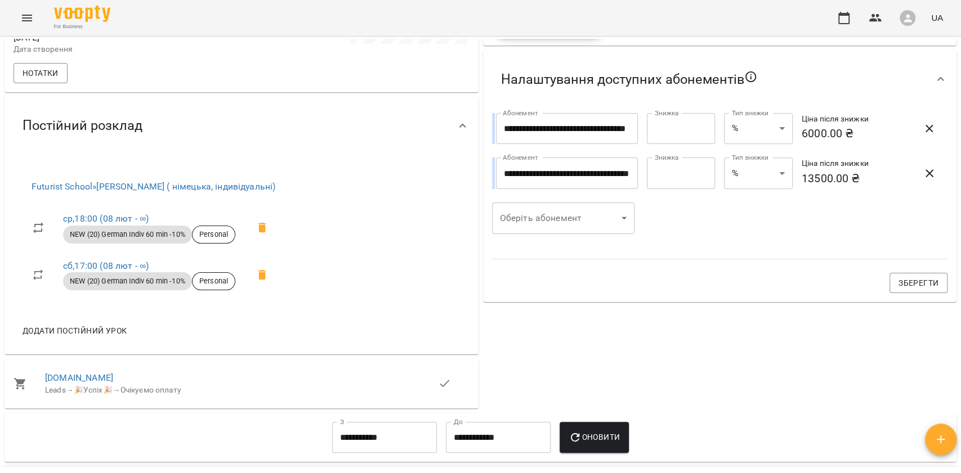
scroll to position [450, 0]
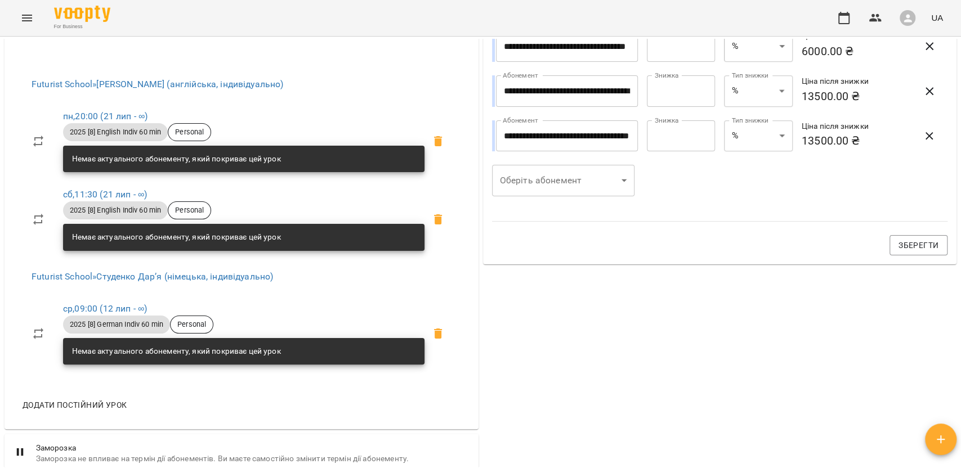
scroll to position [225, 0]
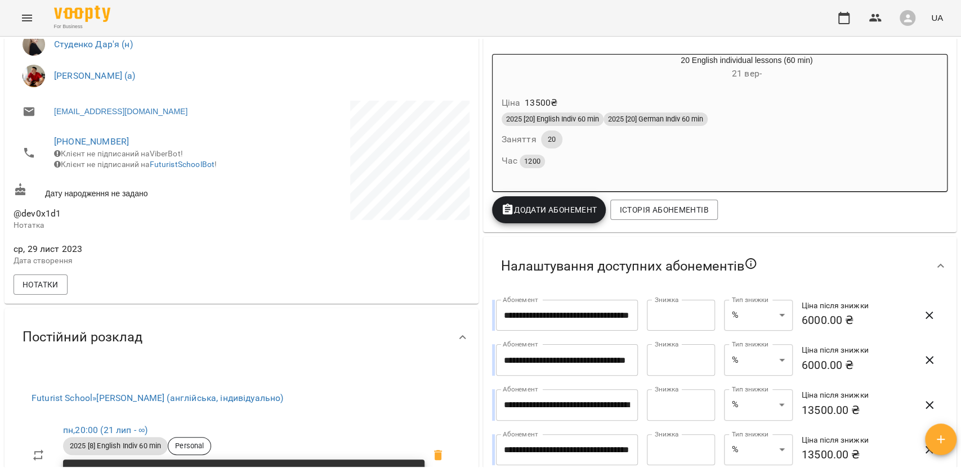
click at [592, 147] on div "2025 [20] English Indiv 60 min 2025 [20] German Indiv 60 min Заняття 20 Час 1200" at bounding box center [719, 140] width 441 height 61
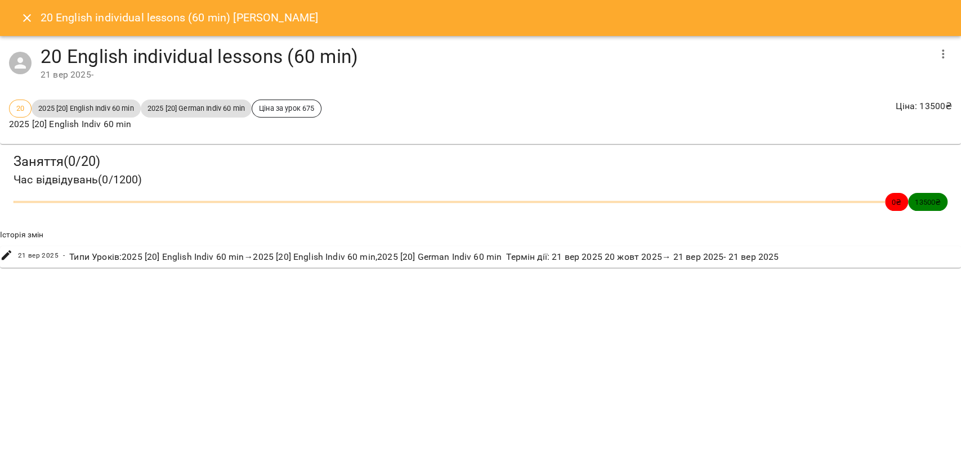
click at [944, 53] on icon "button" at bounding box center [943, 54] width 14 height 14
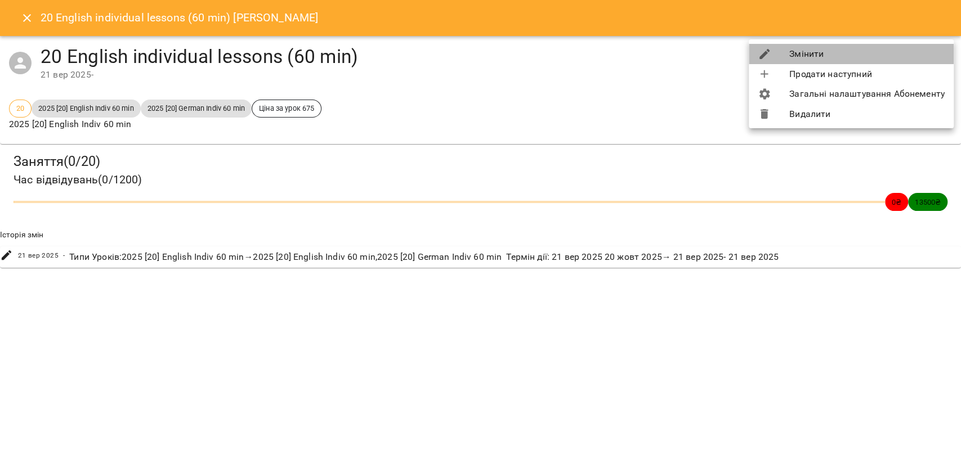
click at [944, 53] on li "Змінити" at bounding box center [851, 54] width 205 height 20
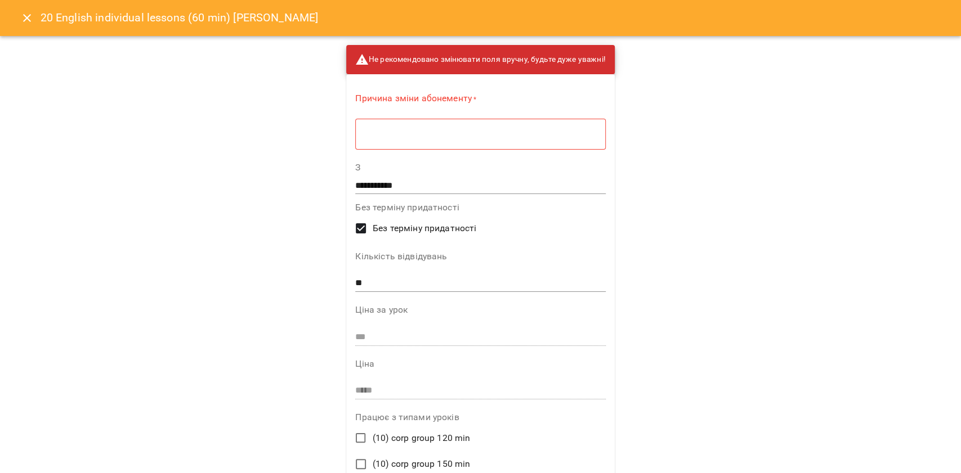
click at [508, 131] on textarea at bounding box center [480, 134] width 234 height 11
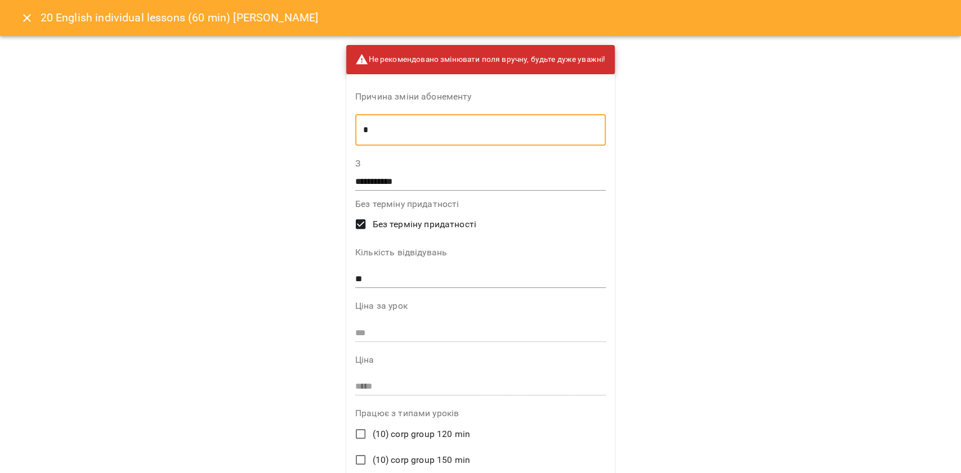
type textarea "*"
click at [391, 178] on input "**********" at bounding box center [480, 182] width 250 height 18
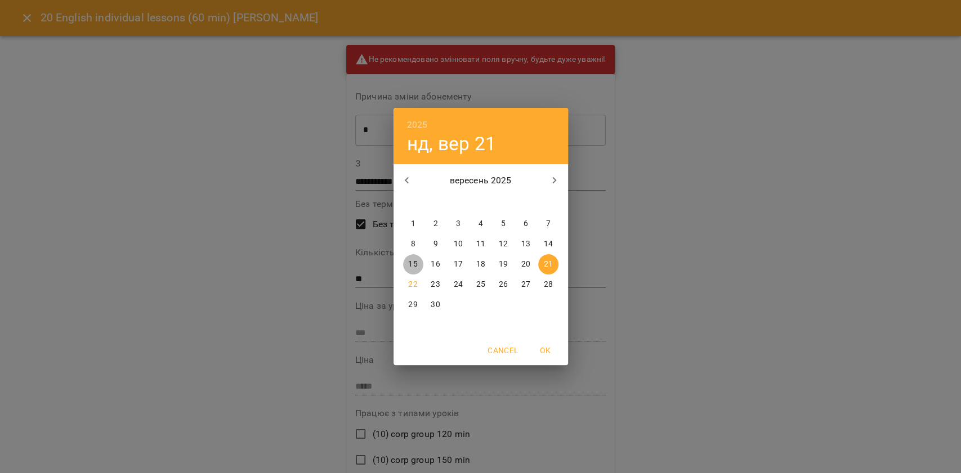
click at [413, 266] on p "15" at bounding box center [412, 264] width 9 height 11
type input "**********"
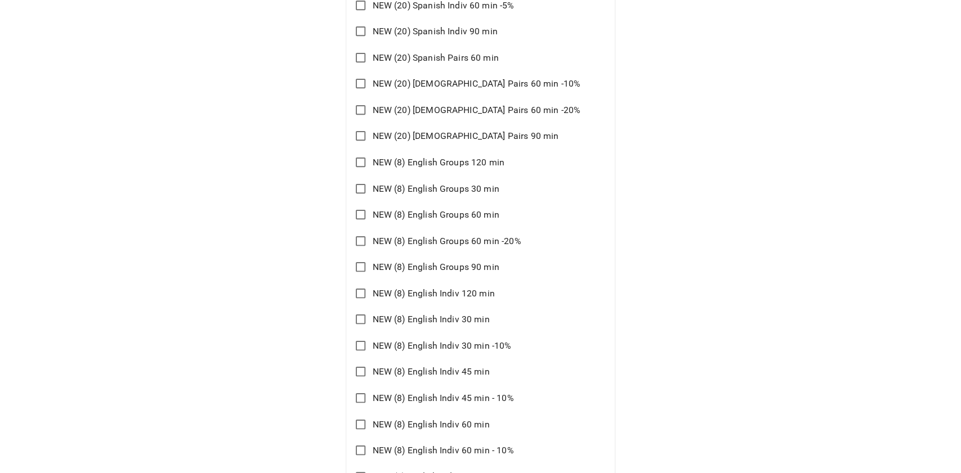
scroll to position [8177, 0]
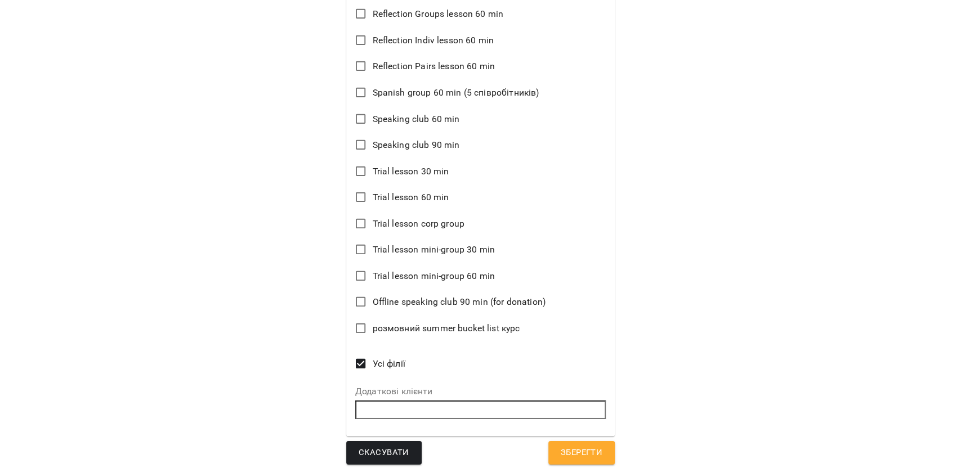
click at [531, 459] on div "Скасувати Зберегти" at bounding box center [480, 453] width 268 height 24
click at [548, 454] on button "Зберегти" at bounding box center [581, 453] width 66 height 24
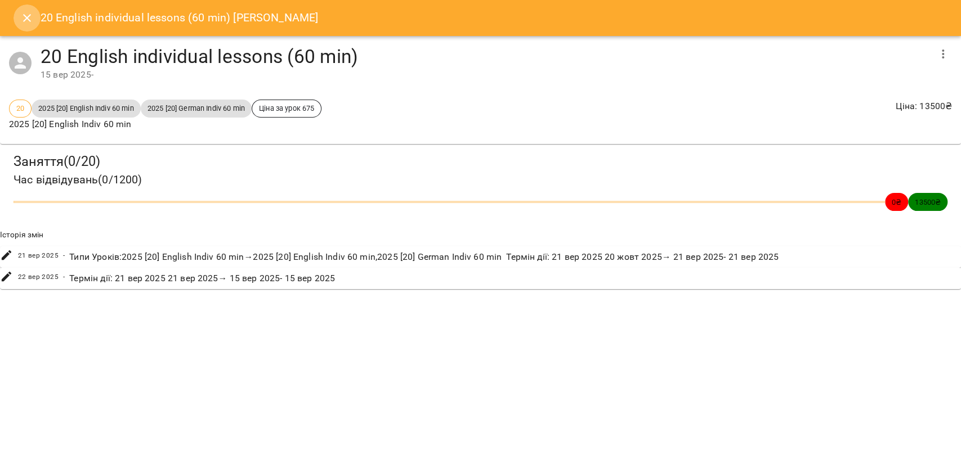
click at [24, 12] on icon "Close" at bounding box center [27, 18] width 14 height 14
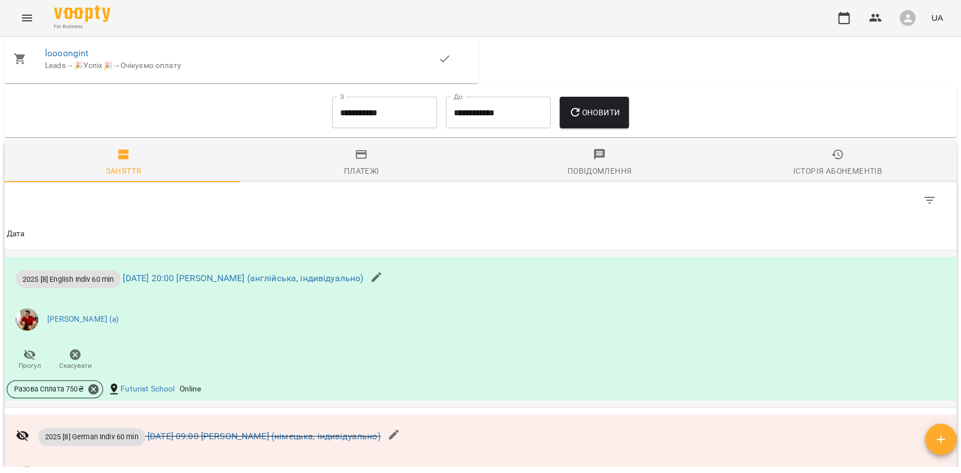
scroll to position [1200, 0]
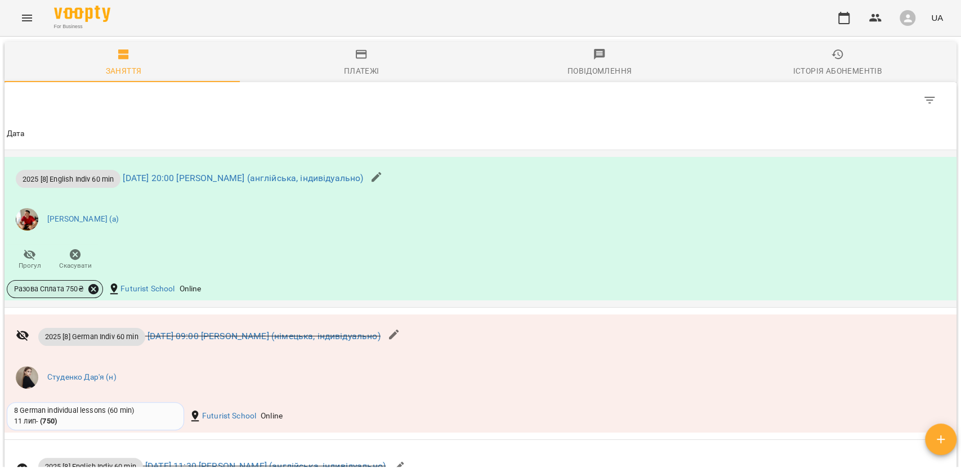
click at [93, 292] on icon at bounding box center [93, 289] width 10 height 10
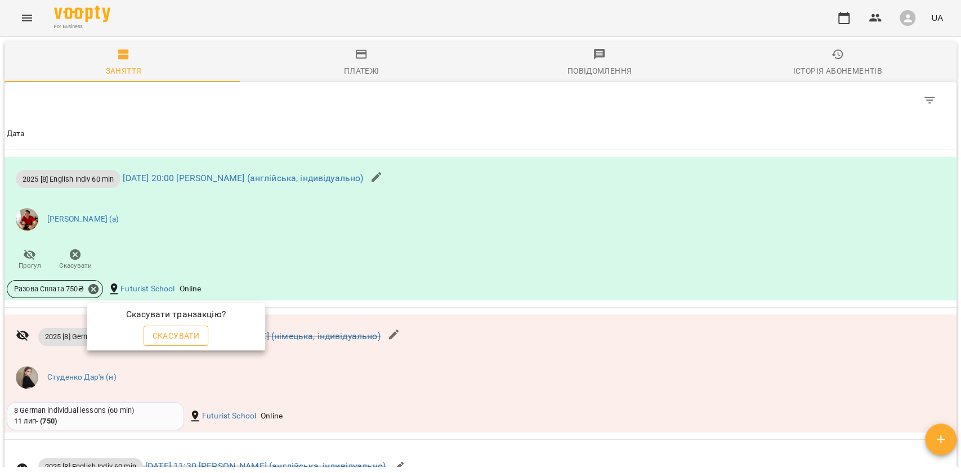
click at [162, 331] on span "Скасувати" at bounding box center [176, 336] width 47 height 14
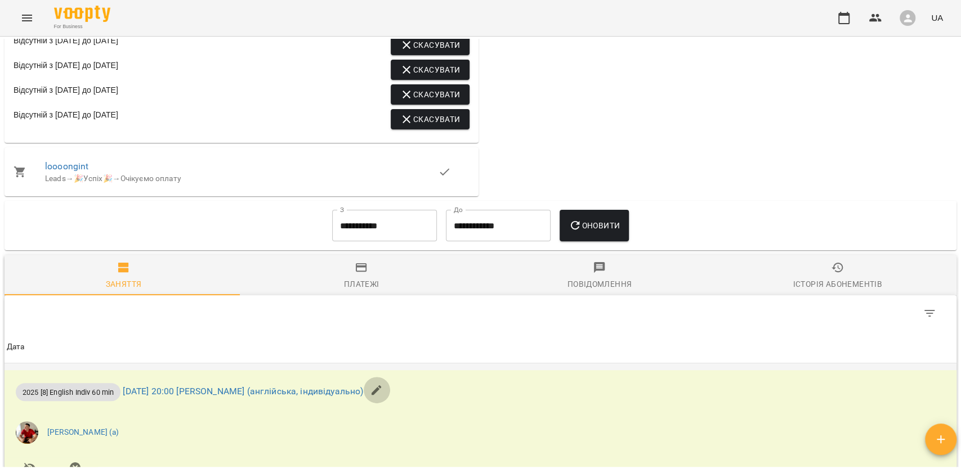
click at [383, 394] on icon "button" at bounding box center [377, 391] width 14 height 14
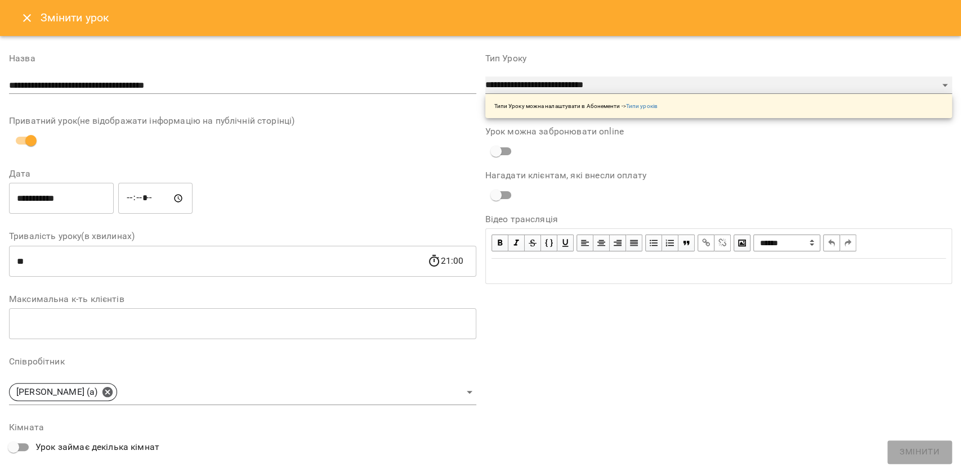
click at [519, 80] on select "**********" at bounding box center [718, 86] width 467 height 18
select select "**********"
click at [485, 77] on select "**********" at bounding box center [718, 86] width 467 height 18
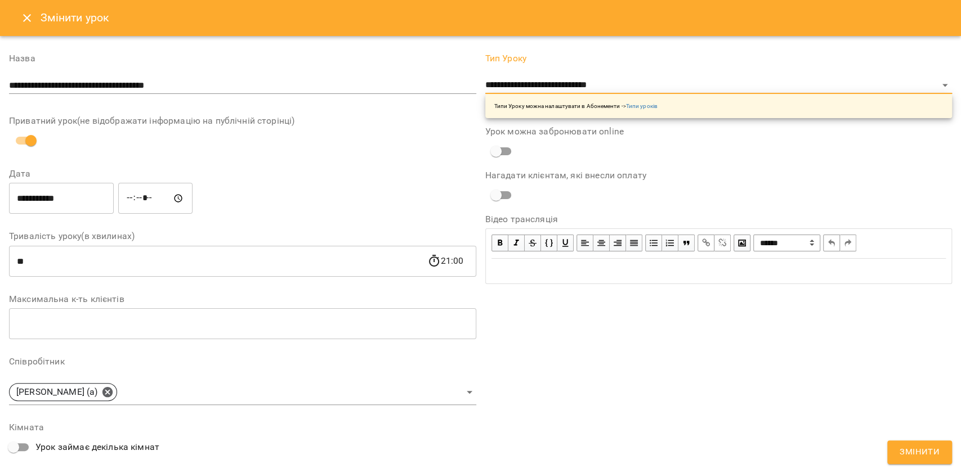
click at [919, 438] on div "**********" at bounding box center [719, 346] width 476 height 611
drag, startPoint x: 919, startPoint y: 438, endPoint x: 910, endPoint y: 458, distance: 22.2
click at [917, 438] on div "**********" at bounding box center [719, 346] width 476 height 611
click at [909, 458] on span "Змінити" at bounding box center [919, 452] width 40 height 15
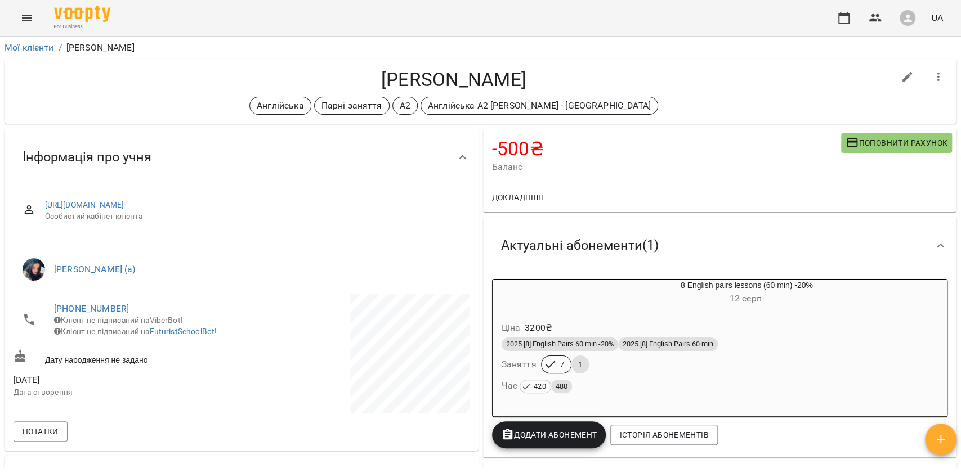
drag, startPoint x: 531, startPoint y: 82, endPoint x: 364, endPoint y: 72, distance: 166.9
click at [364, 72] on h4 "[PERSON_NAME]" at bounding box center [454, 79] width 880 height 23
copy h4 "[PERSON_NAME]"
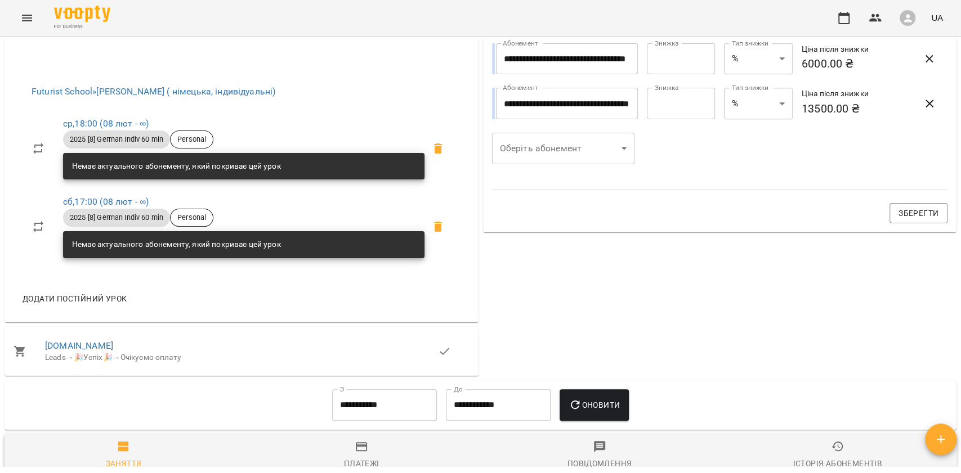
scroll to position [478, 0]
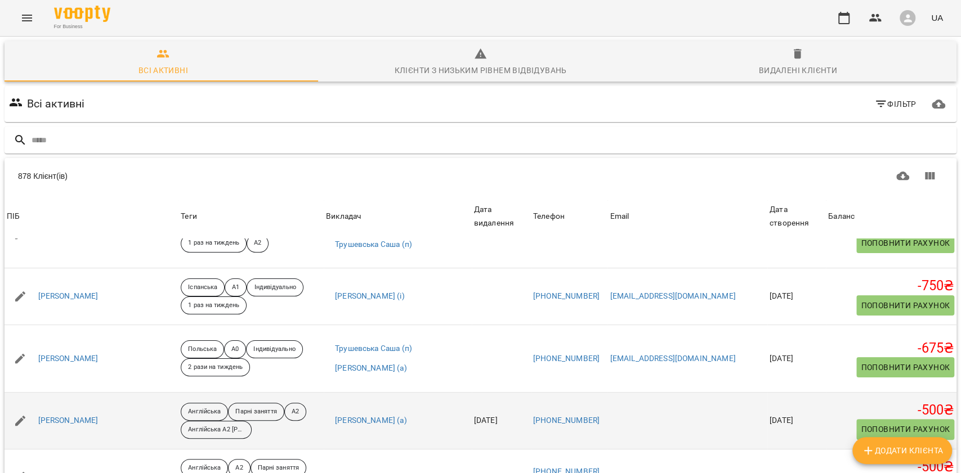
scroll to position [150, 0]
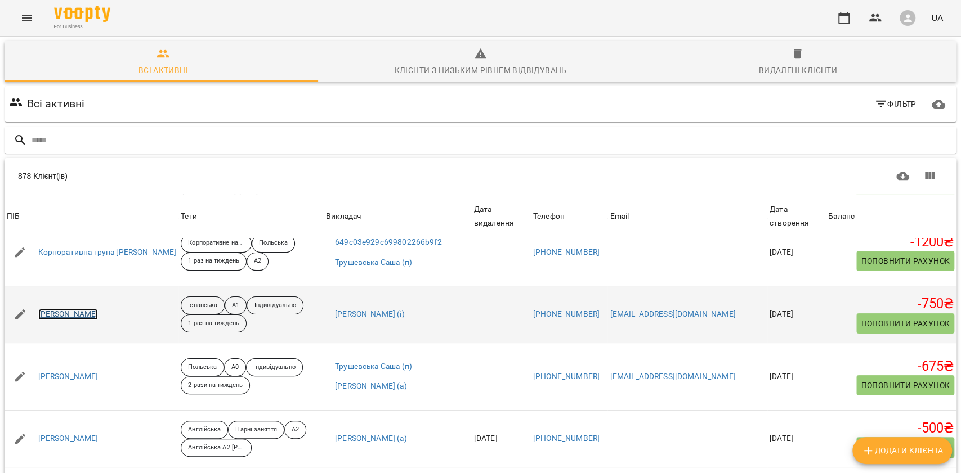
click at [79, 320] on link "[PERSON_NAME]" at bounding box center [68, 314] width 60 height 11
